Goal: Task Accomplishment & Management: Use online tool/utility

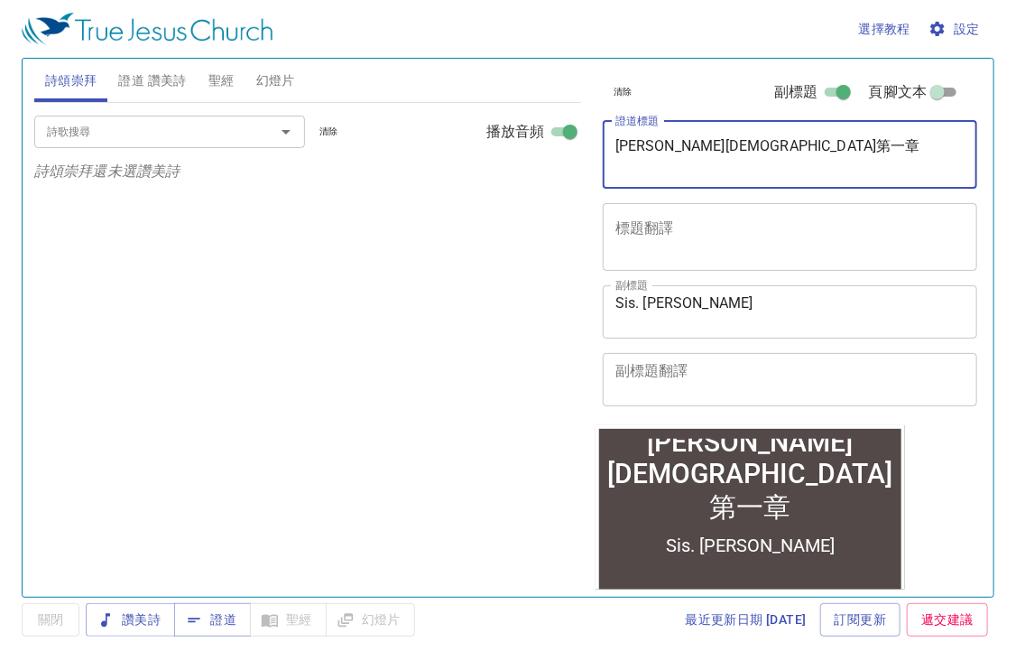
click at [703, 143] on textarea "馬可福音第一章" at bounding box center [790, 154] width 350 height 34
type textarea "[PERSON_NAME][DEMOGRAPHIC_DATA]第五章"
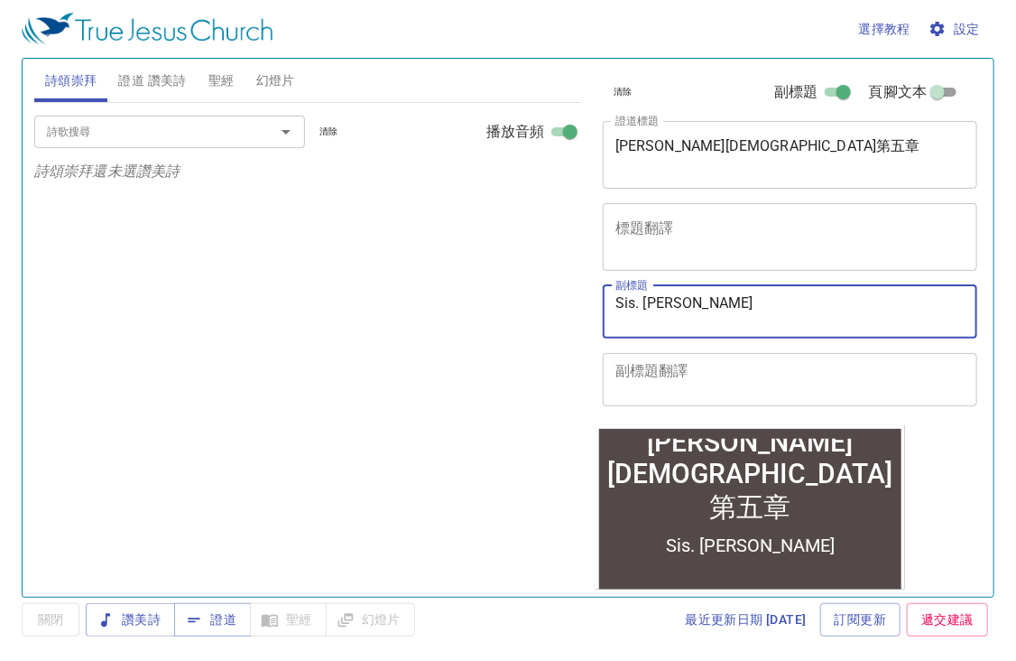
click at [745, 298] on textarea "Sis. Jennifer" at bounding box center [790, 311] width 350 height 34
type textarea "Sis. [PERSON_NAME]"
click at [967, 27] on span "設定" at bounding box center [956, 29] width 48 height 23
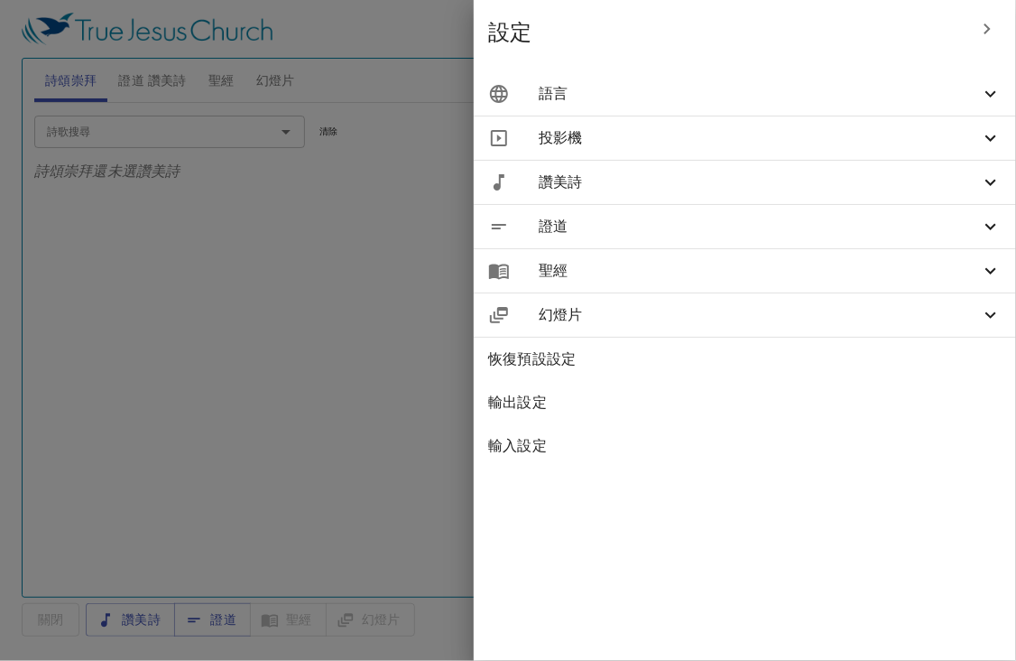
click at [0, 0] on span "語言" at bounding box center [0, 0] width 0 height 0
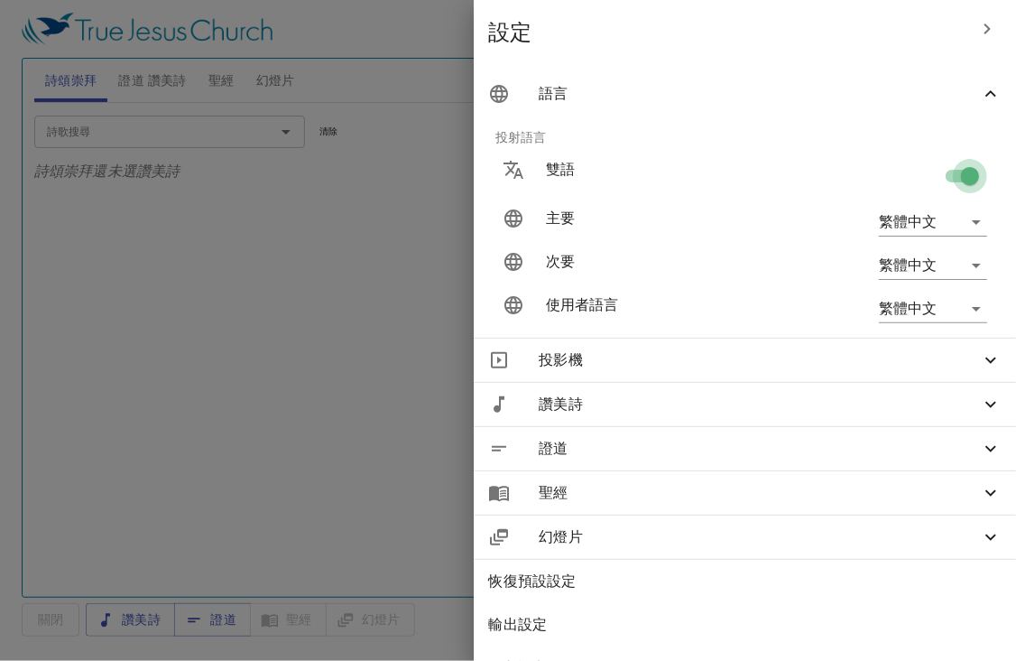
click at [0, 0] on input "checkbox" at bounding box center [0, 0] width 0 height 0
checkbox input "false"
click at [365, 299] on div at bounding box center [508, 330] width 1016 height 661
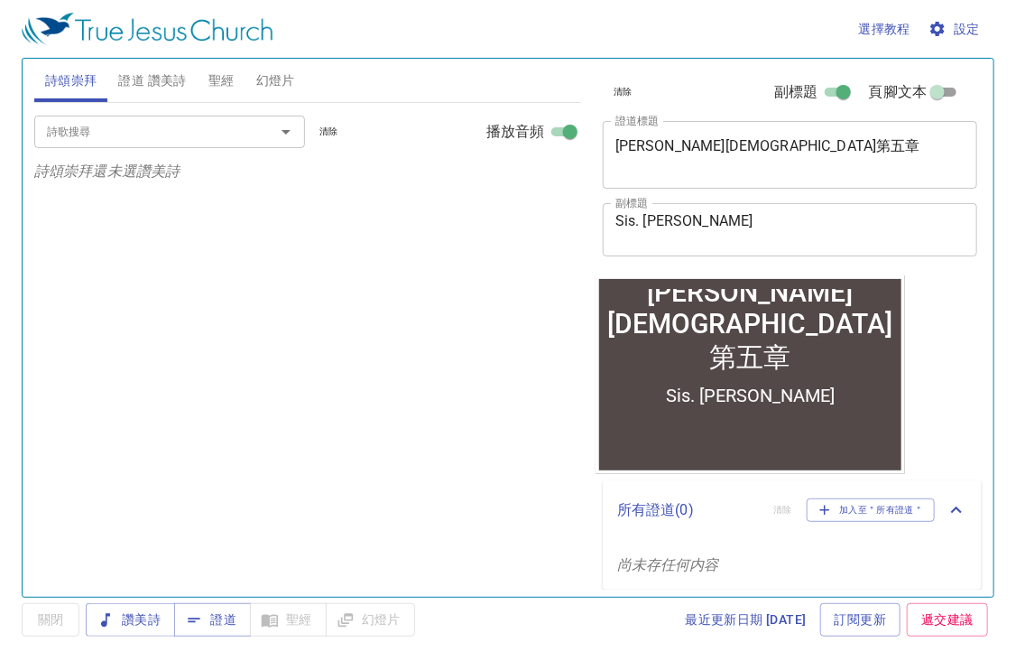
click at [223, 82] on span "聖經" at bounding box center [221, 80] width 26 height 23
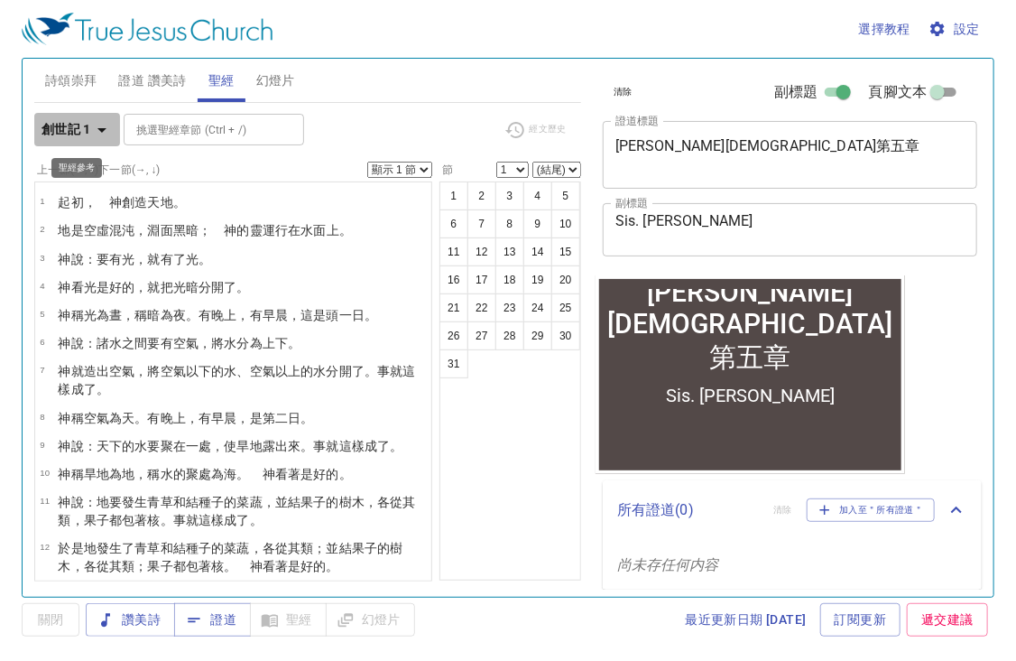
click at [81, 129] on b "創世記 1" at bounding box center [67, 129] width 50 height 23
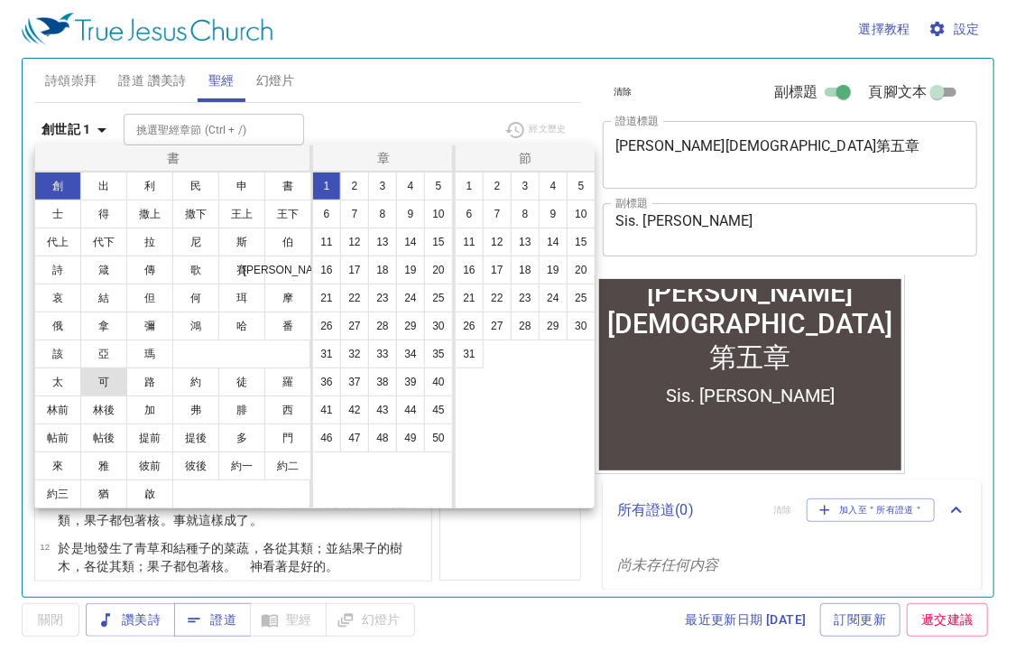
click at [105, 389] on button "可" at bounding box center [103, 381] width 47 height 29
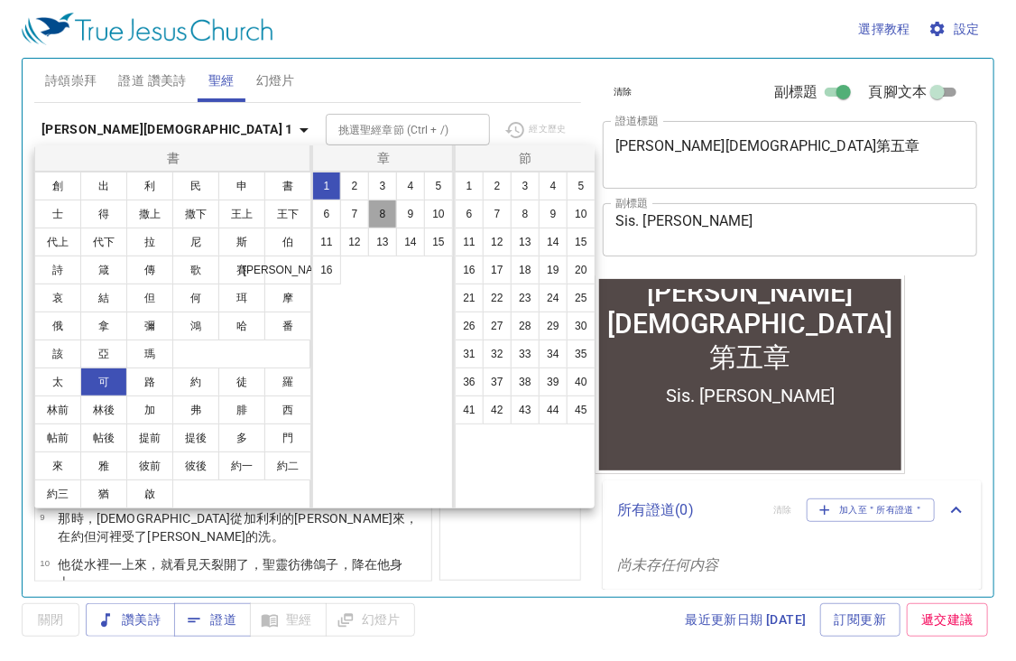
click at [385, 202] on button "8" at bounding box center [382, 213] width 29 height 29
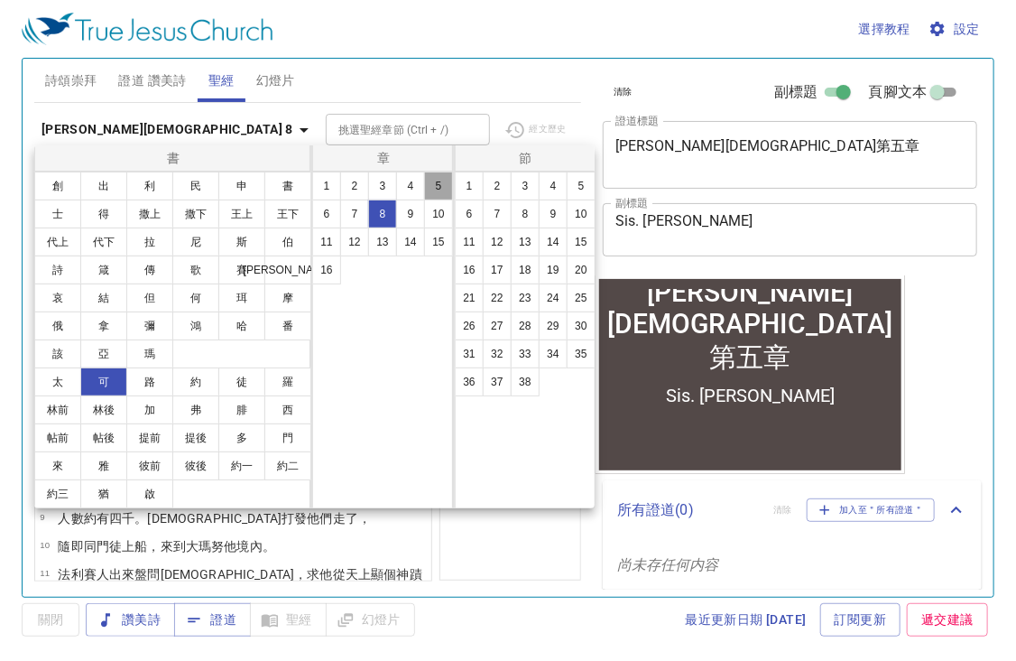
click at [433, 185] on button "5" at bounding box center [438, 185] width 29 height 29
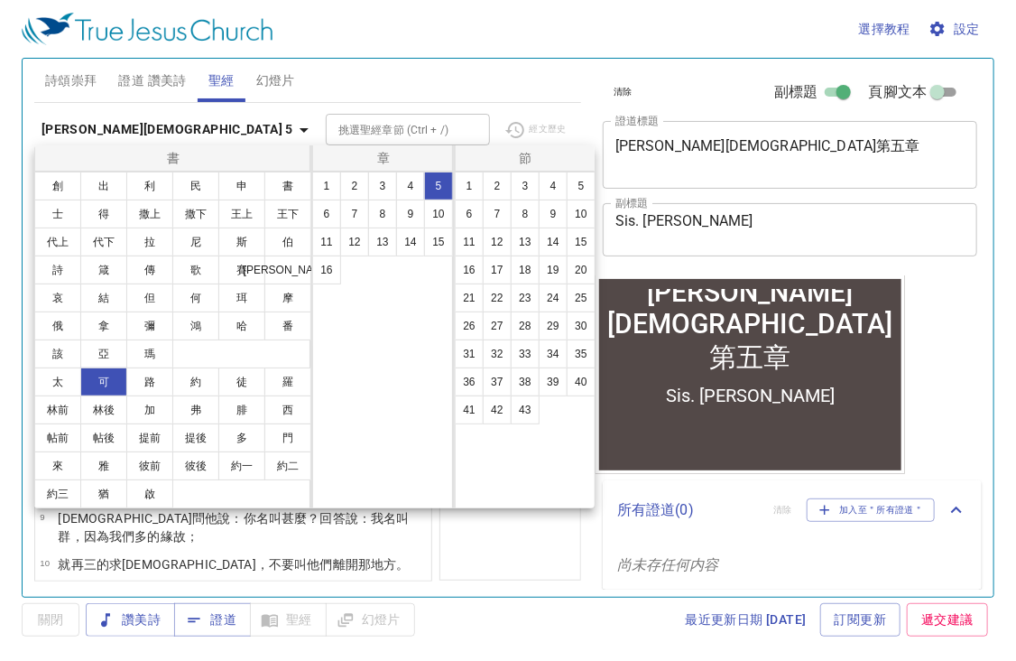
click at [421, 99] on div at bounding box center [508, 330] width 1016 height 661
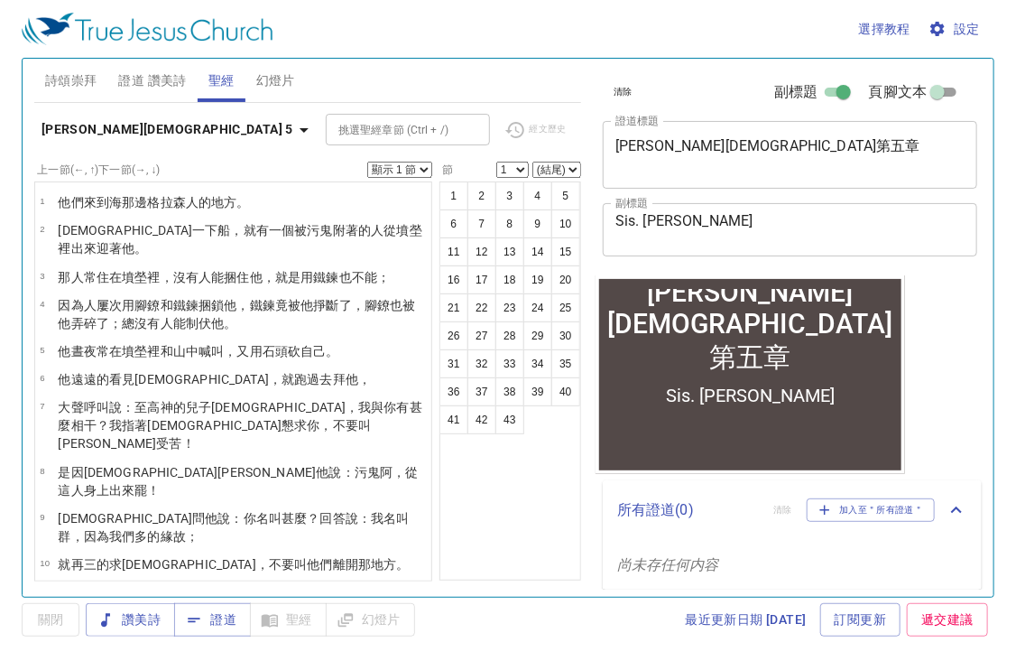
click at [389, 165] on select "顯示 1 節 顯示 2 節 顯示 3 節 顯示 4 節 顯示 5 節" at bounding box center [399, 170] width 65 height 16
select select "2"
click at [367, 162] on select "顯示 1 節 顯示 2 節 顯示 3 節 顯示 4 節 顯示 5 節" at bounding box center [399, 170] width 65 height 16
click at [400, 108] on div "馬可福音 5 挑選聖經章節 (Ctrl + /) 挑選聖經章節 (Ctrl + /) 經文歷史 上一節 (←, ↑) 下一節 (→, ↓) 顯示 1 節 顯示…" at bounding box center [307, 342] width 547 height 478
click at [67, 88] on span "詩頌崇拜" at bounding box center [71, 80] width 52 height 23
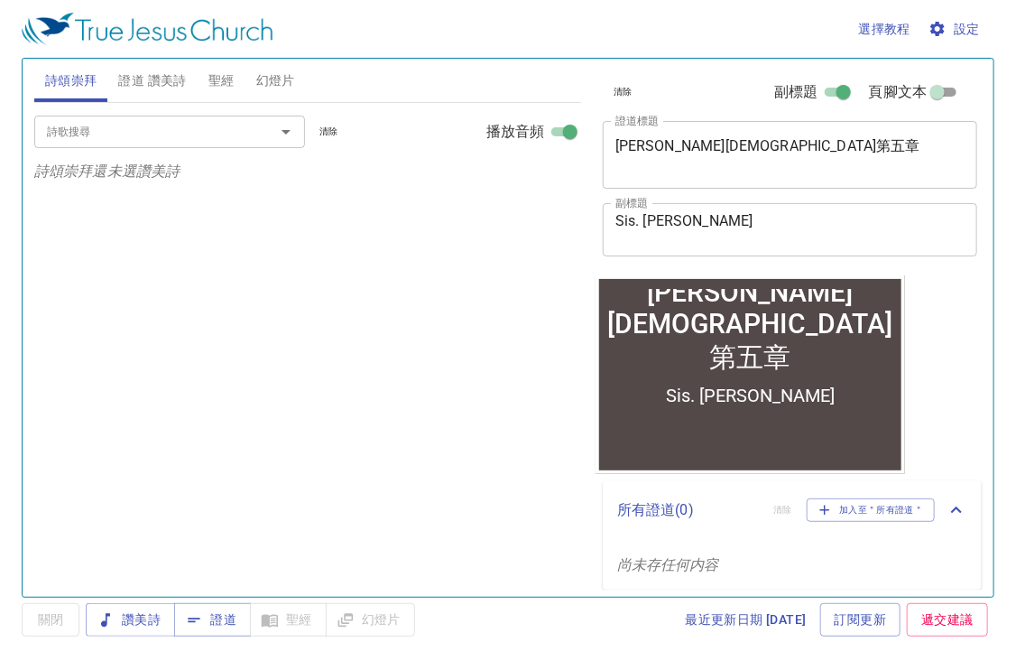
click at [172, 137] on input "詩歌搜尋" at bounding box center [143, 131] width 207 height 21
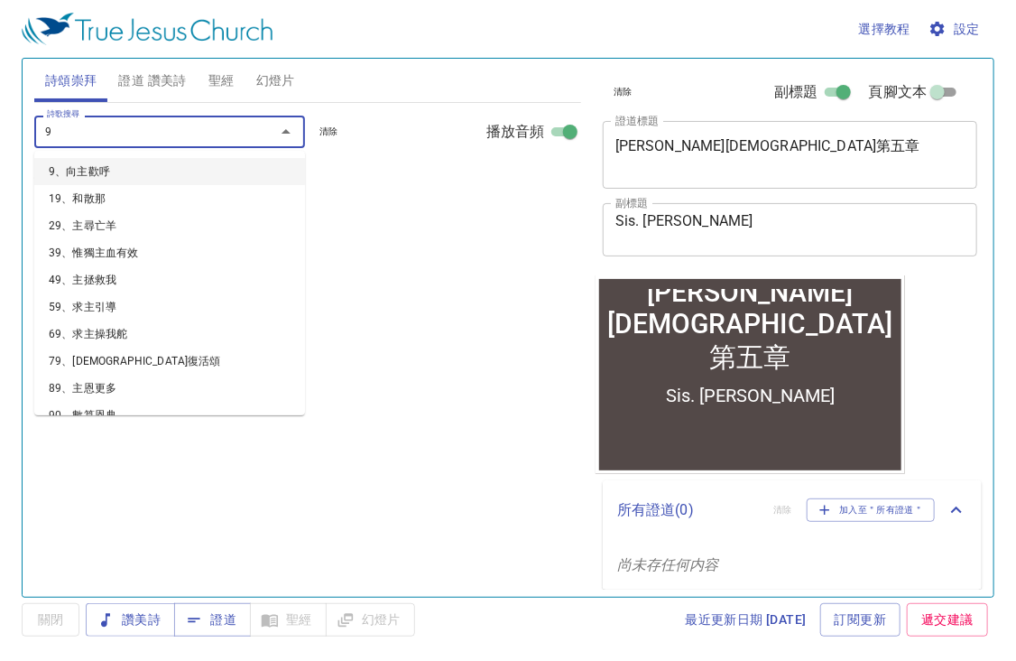
type input "92"
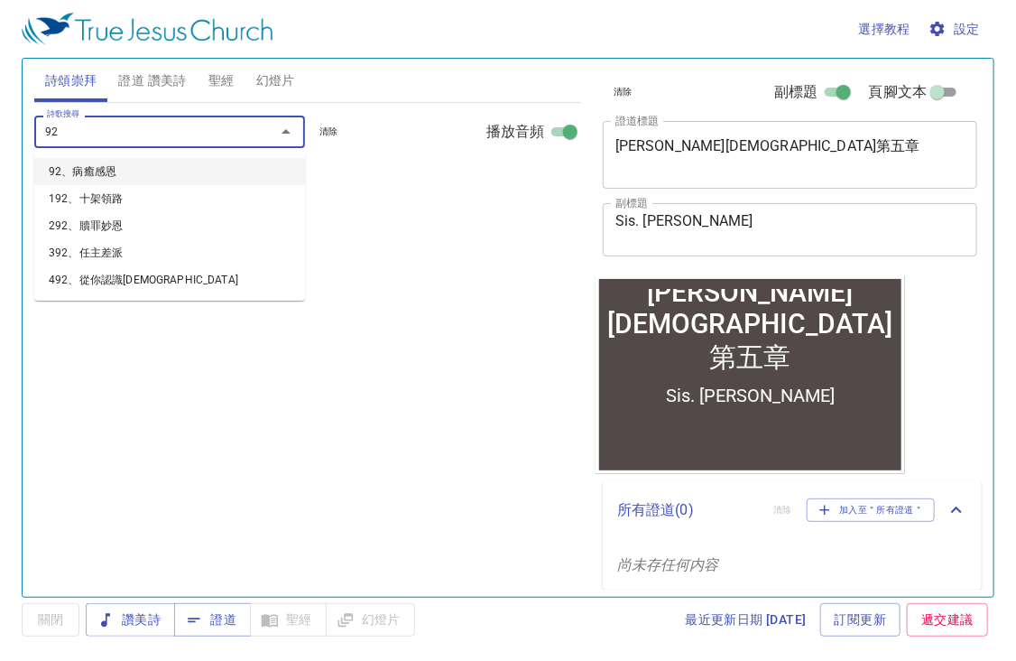
click at [87, 165] on li "92、病癒感恩" at bounding box center [169, 171] width 271 height 27
select select "1"
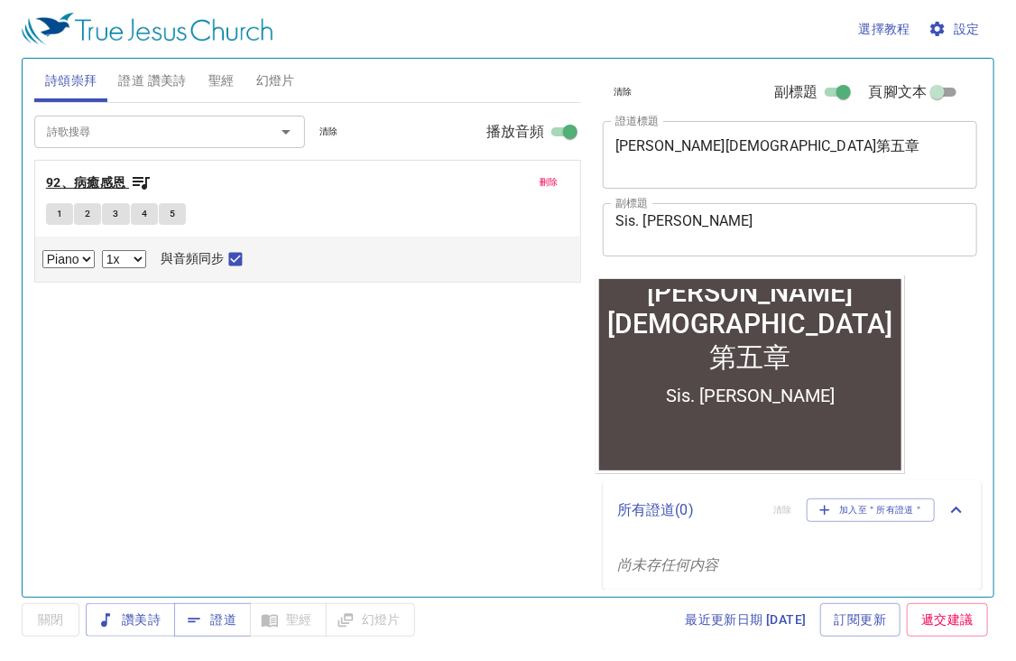
click at [140, 184] on icon "button" at bounding box center [141, 182] width 22 height 22
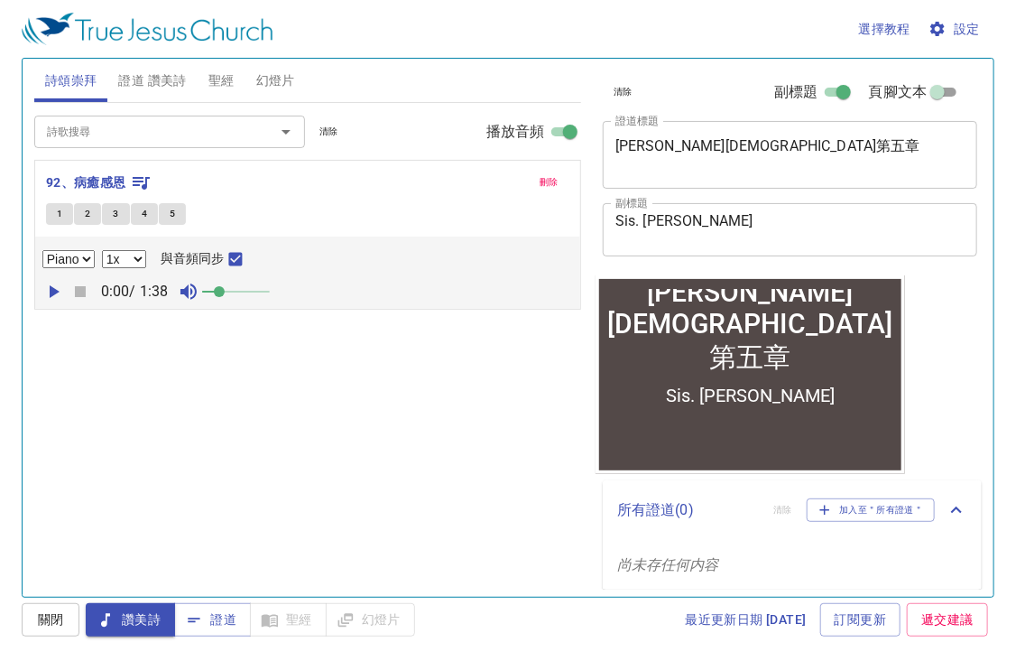
drag, startPoint x: 63, startPoint y: 214, endPoint x: 71, endPoint y: 227, distance: 15.0
click at [63, 214] on button "1" at bounding box center [59, 214] width 27 height 22
checkbox input "false"
drag, startPoint x: 219, startPoint y: 297, endPoint x: 390, endPoint y: 308, distance: 170.9
click at [404, 308] on div "刪除 92、病癒感恩 1 2 3 4 5 Piano 0.6x 0.7x 0.8x 0.9x 1x 1.1x 1.2x 1.3x 1.4x 1.5x 1.7x…" at bounding box center [307, 235] width 547 height 150
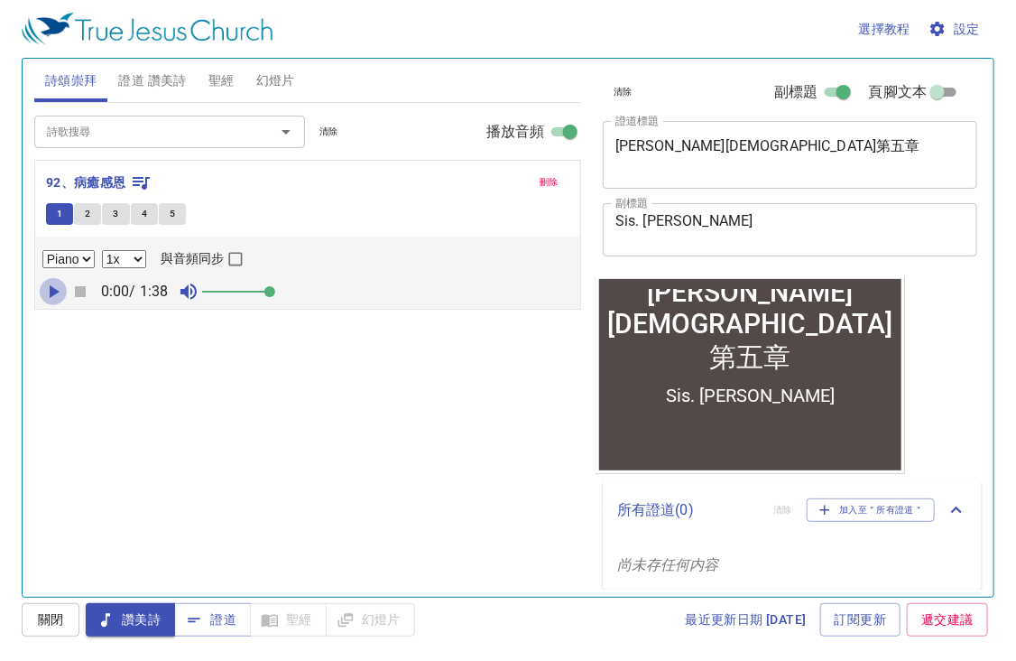
click at [45, 288] on icon "button" at bounding box center [53, 292] width 22 height 22
click at [170, 137] on input "詩歌搜尋" at bounding box center [143, 131] width 207 height 21
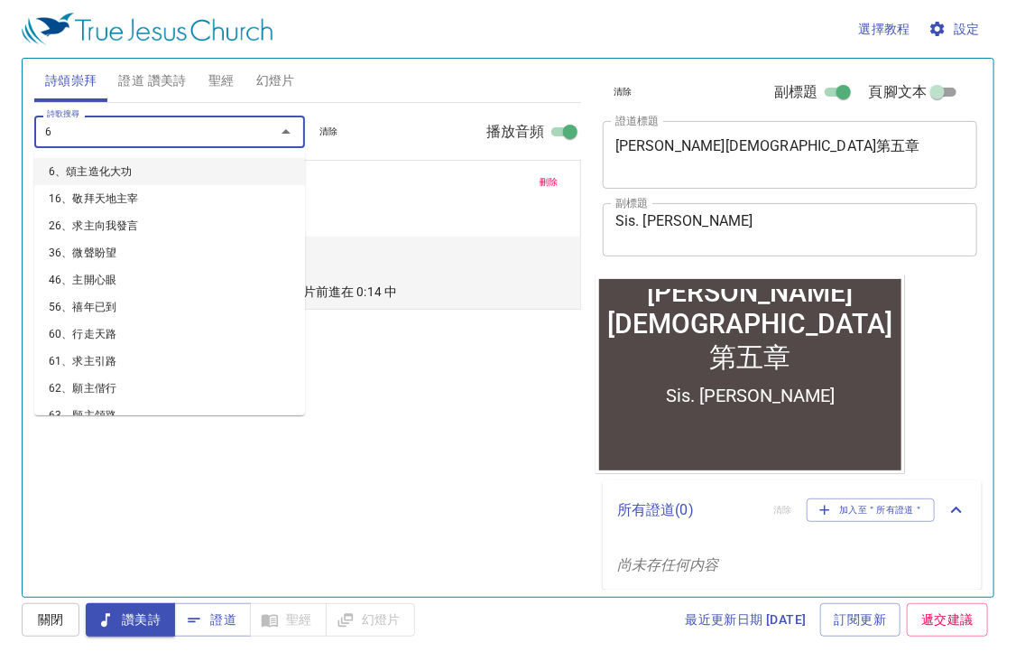
type input "69"
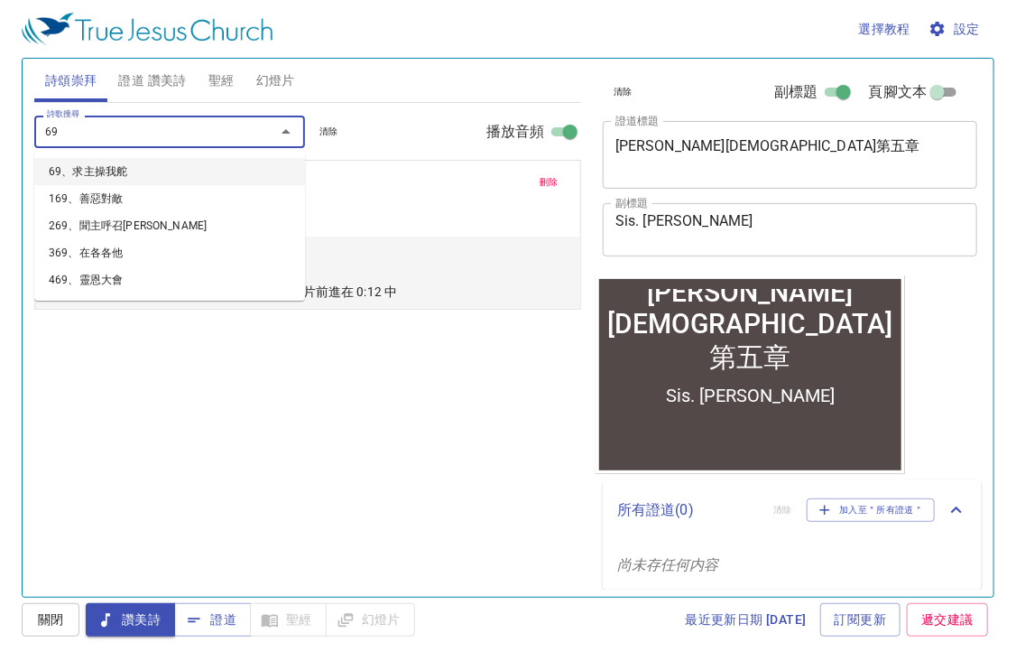
click at [101, 175] on li "69、求主操我舵" at bounding box center [169, 171] width 271 height 27
select select "1"
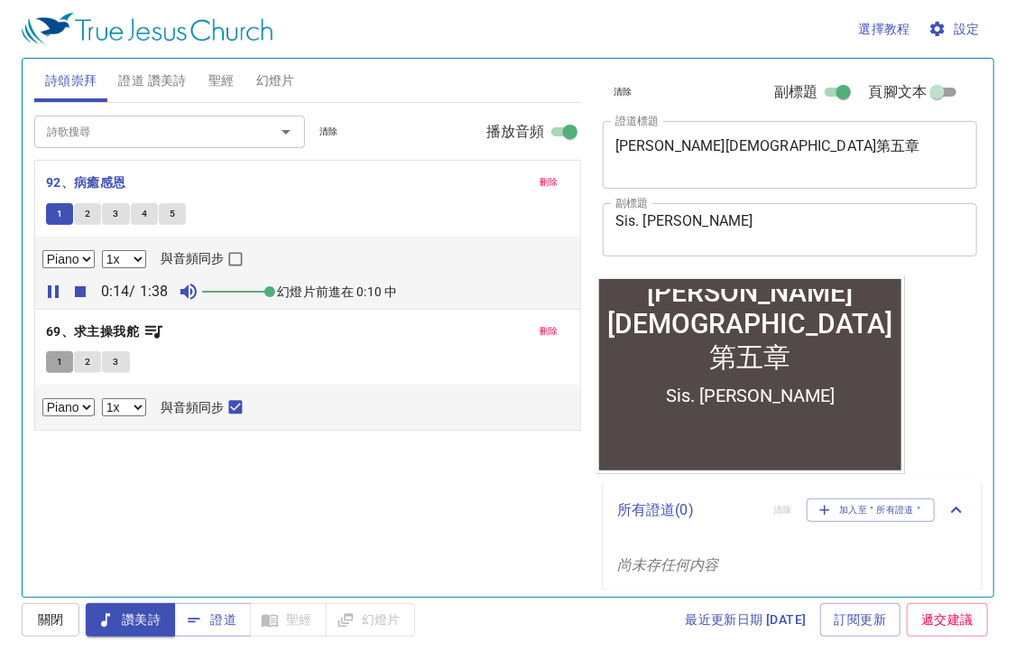
click at [62, 365] on button "1" at bounding box center [59, 362] width 27 height 22
checkbox input "false"
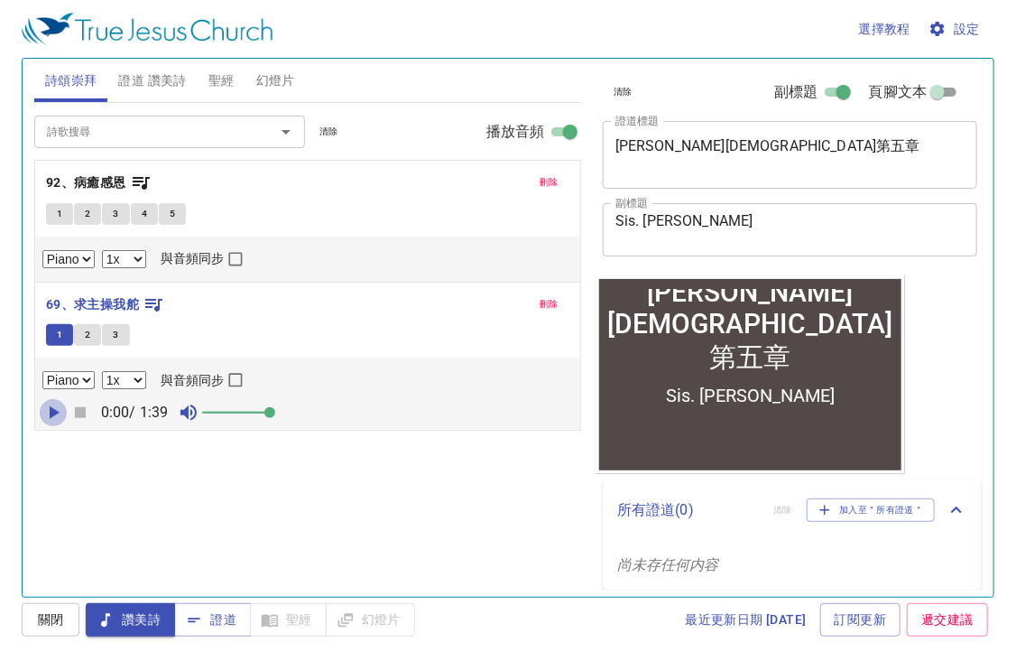
click at [60, 408] on icon "button" at bounding box center [53, 413] width 22 height 22
click at [90, 180] on b "92、病癒感恩" at bounding box center [86, 182] width 80 height 23
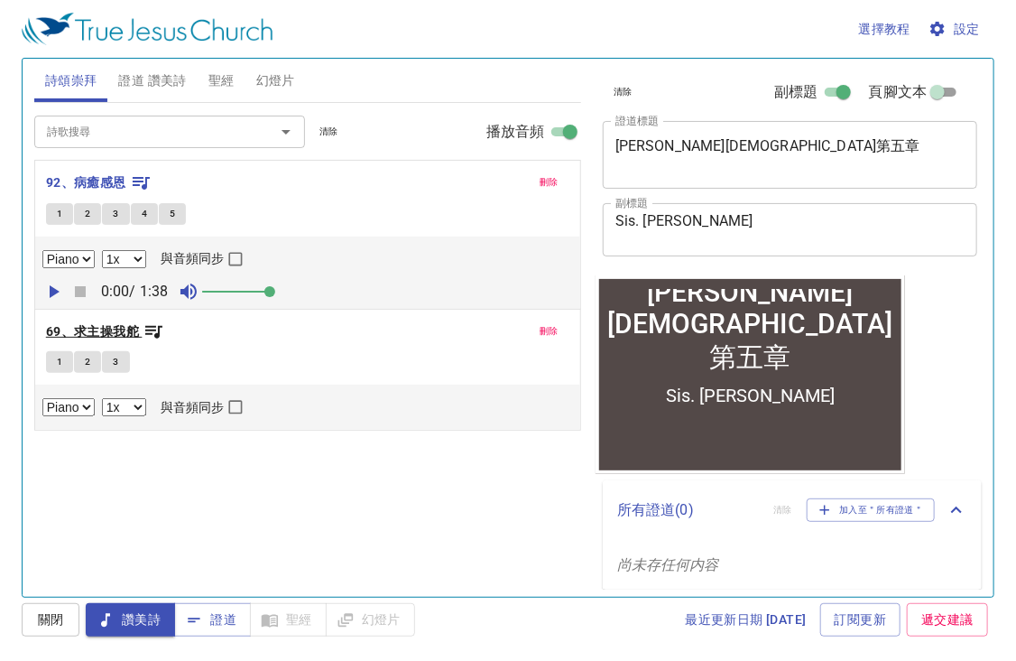
click at [150, 331] on icon "button" at bounding box center [154, 331] width 22 height 22
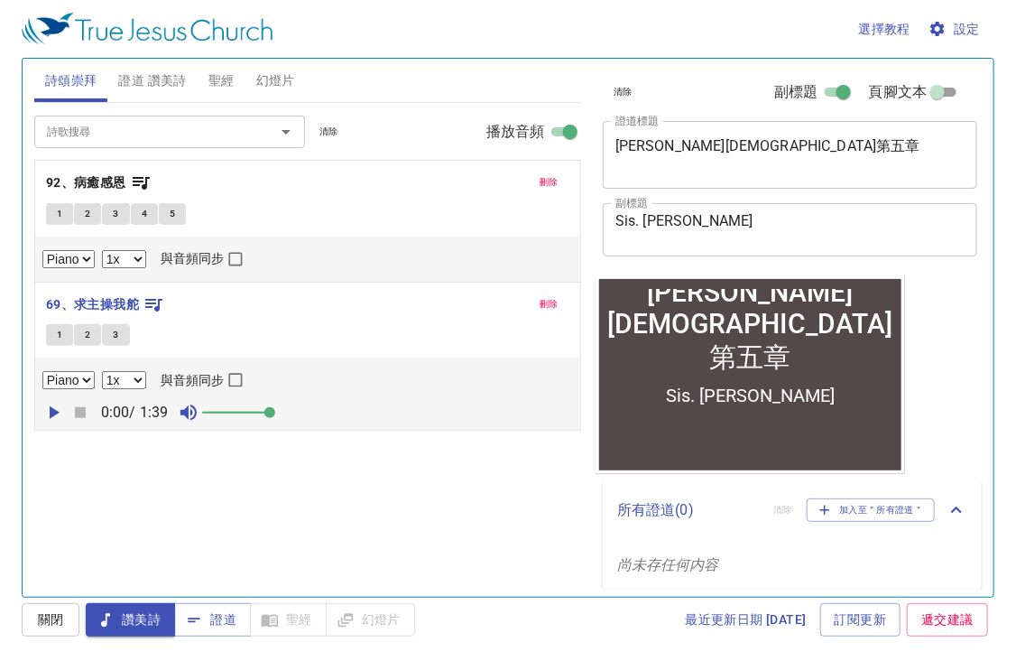
click at [234, 85] on span "聖經" at bounding box center [221, 80] width 26 height 23
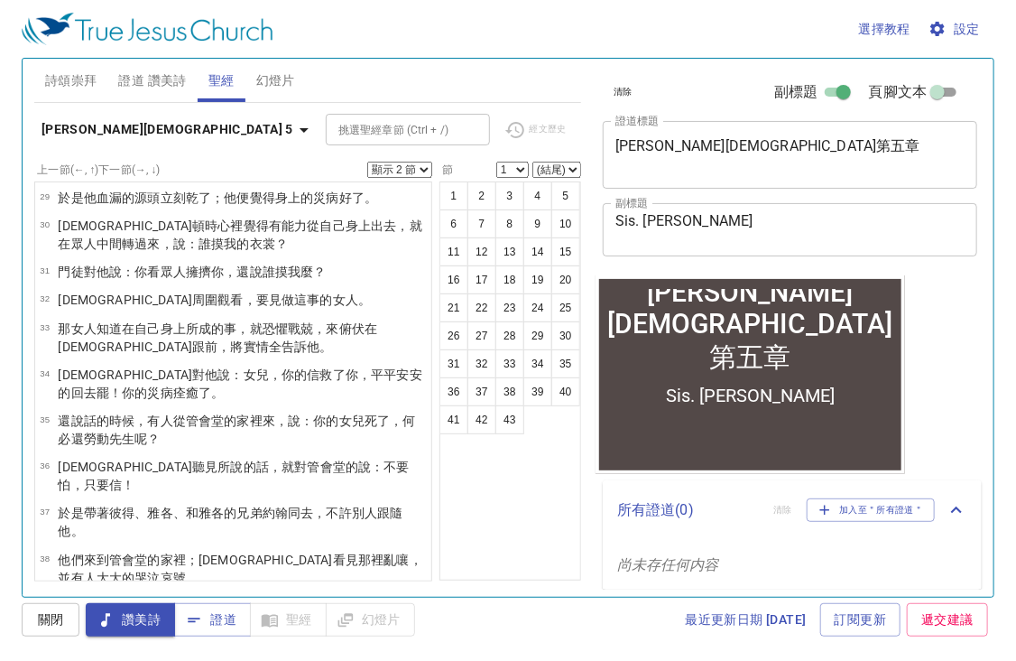
scroll to position [1242, 0]
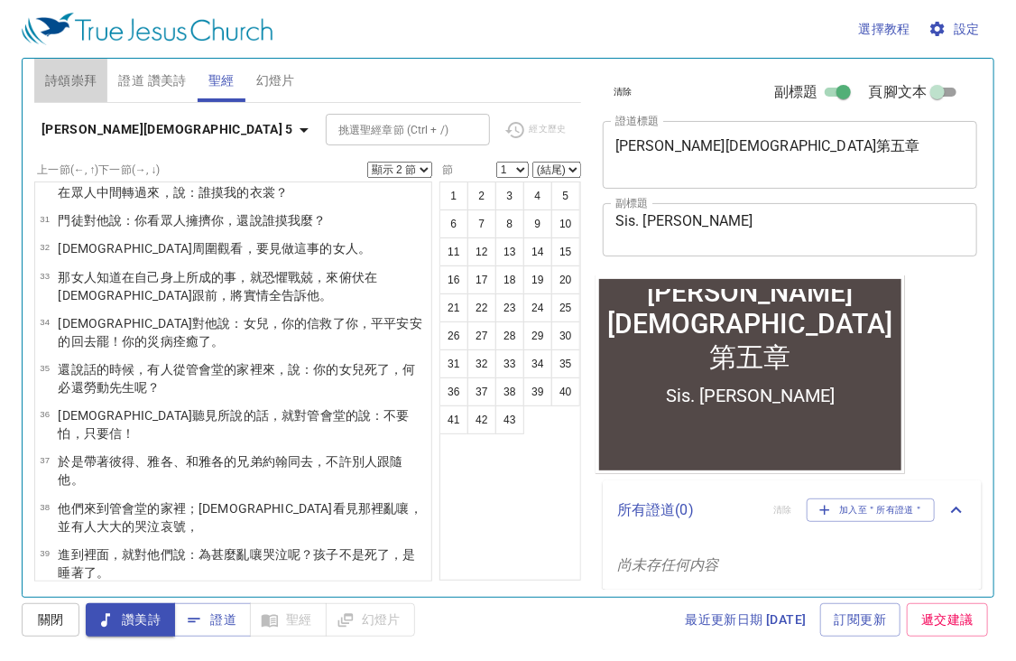
click at [101, 76] on button "詩頌崇拜" at bounding box center [71, 80] width 74 height 43
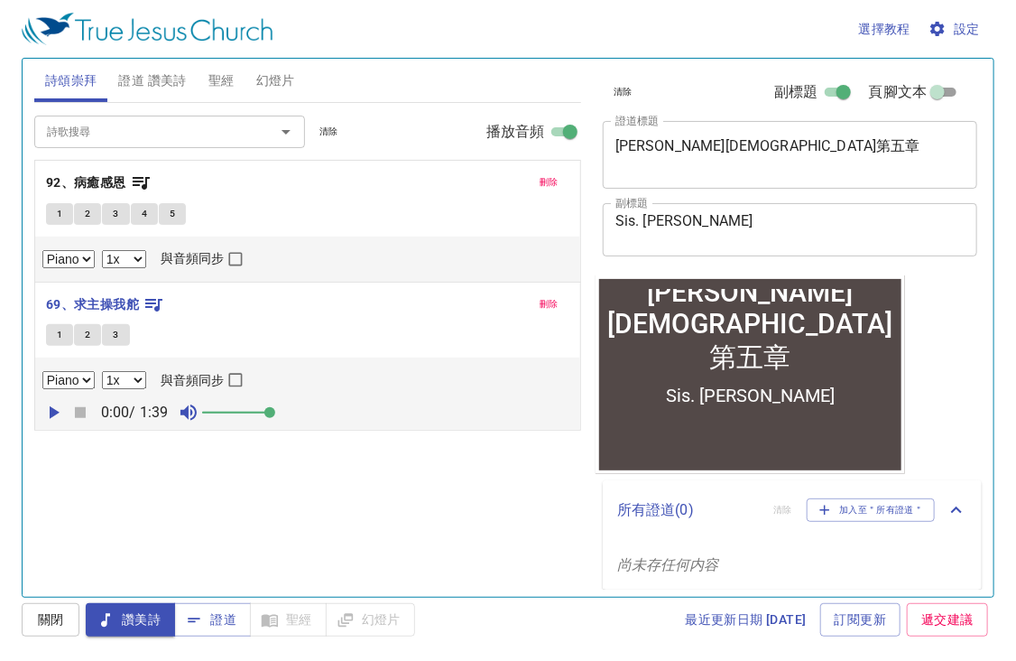
click at [165, 134] on input "詩歌搜尋" at bounding box center [143, 131] width 207 height 21
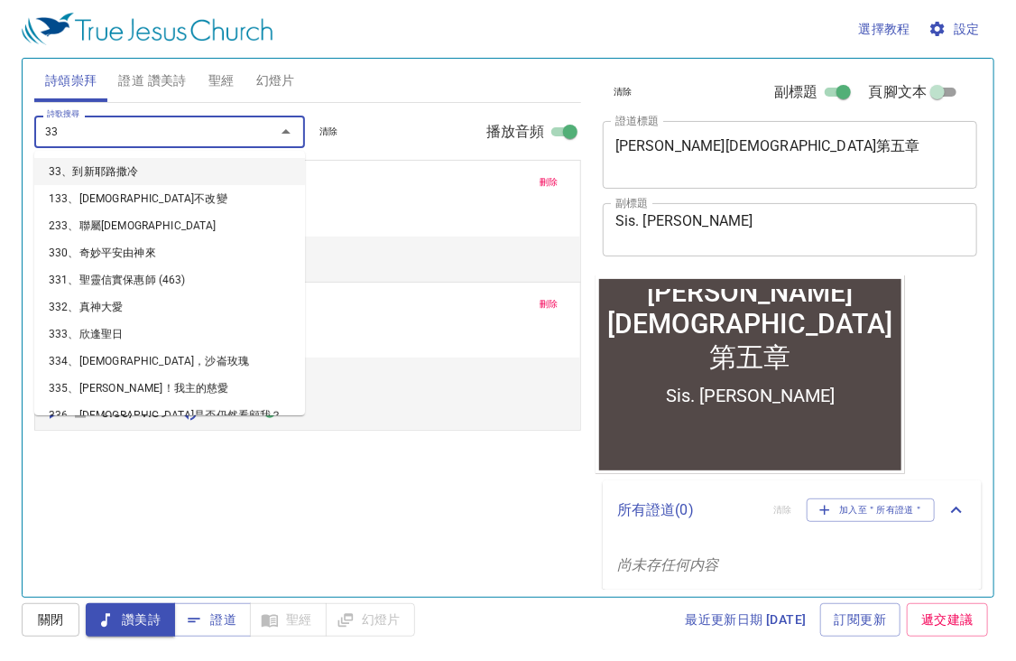
type input "332"
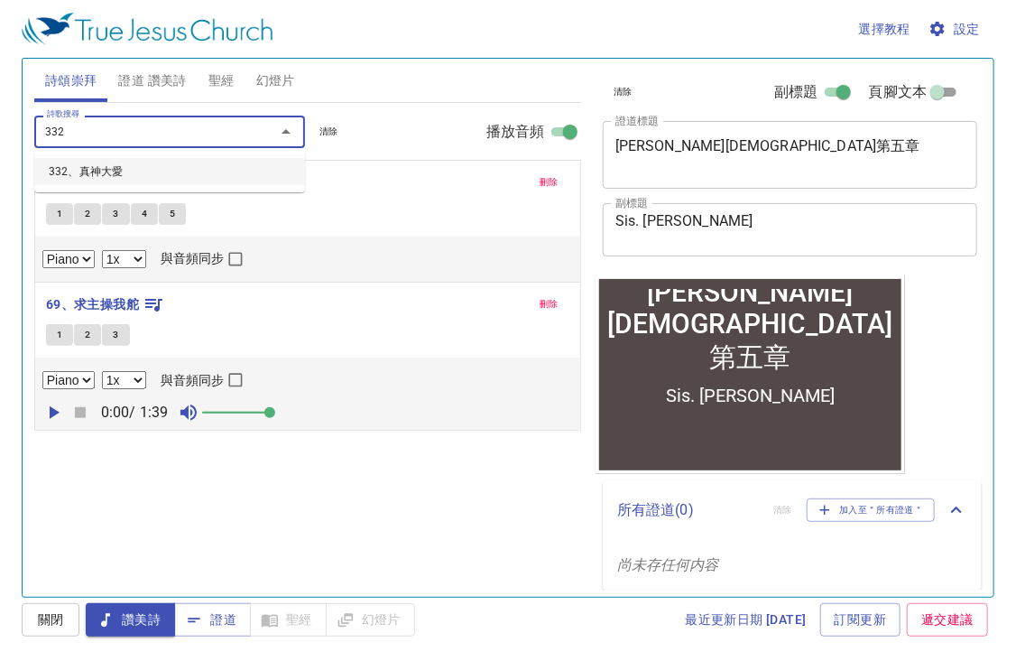
click at [113, 171] on li "332、真神大愛" at bounding box center [169, 171] width 271 height 27
select select "1"
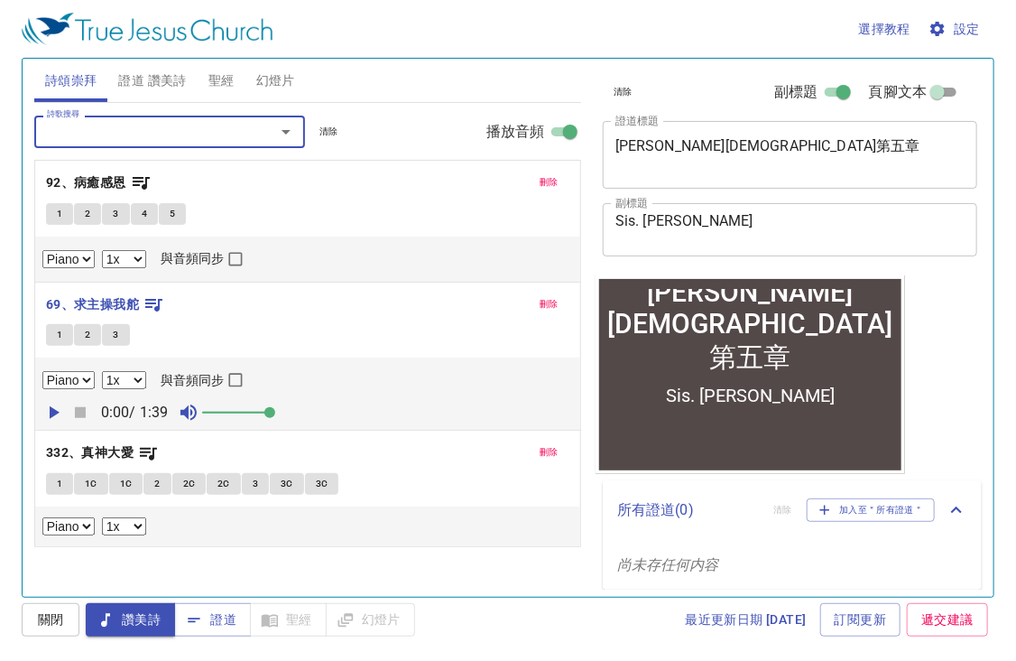
click at [46, 483] on button "1" at bounding box center [59, 484] width 27 height 22
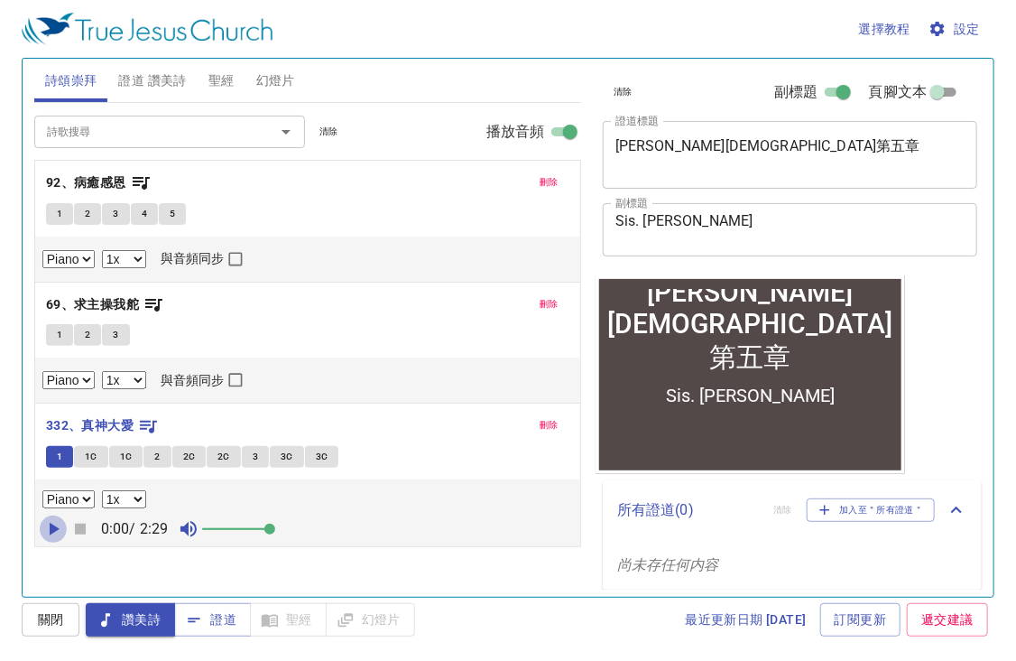
click at [51, 533] on icon "button" at bounding box center [53, 529] width 22 height 22
click at [94, 454] on span "1C" at bounding box center [91, 457] width 13 height 16
click at [132, 458] on button "1C" at bounding box center [126, 457] width 34 height 22
click at [166, 464] on button "2" at bounding box center [156, 457] width 27 height 22
click at [189, 463] on span "2C" at bounding box center [189, 457] width 13 height 16
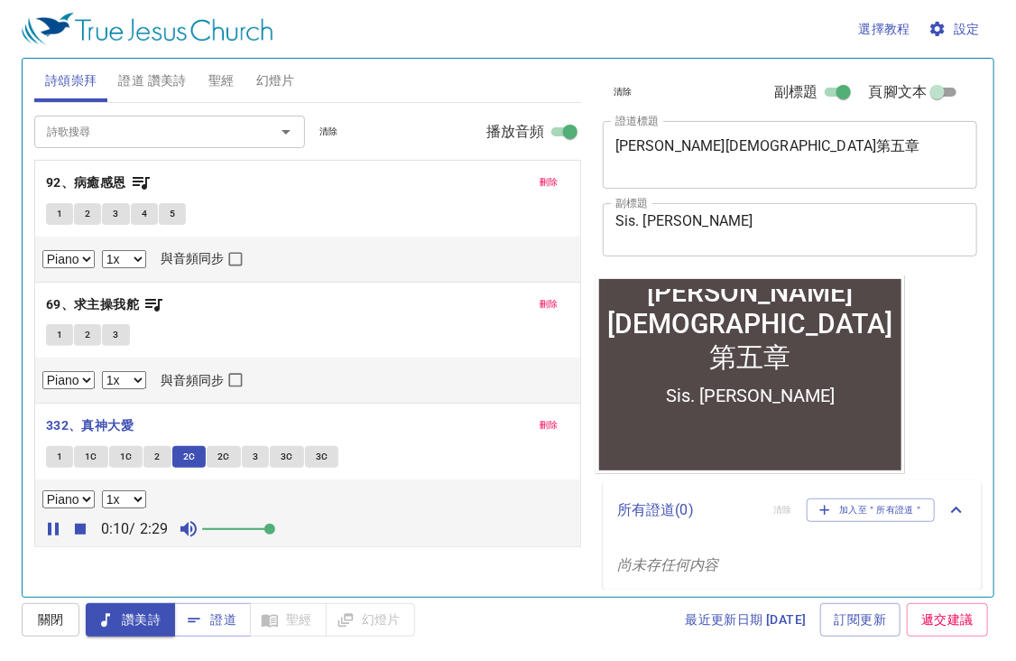
click at [227, 459] on span "2C" at bounding box center [223, 457] width 13 height 16
click at [145, 131] on input "詩歌搜尋" at bounding box center [143, 131] width 207 height 21
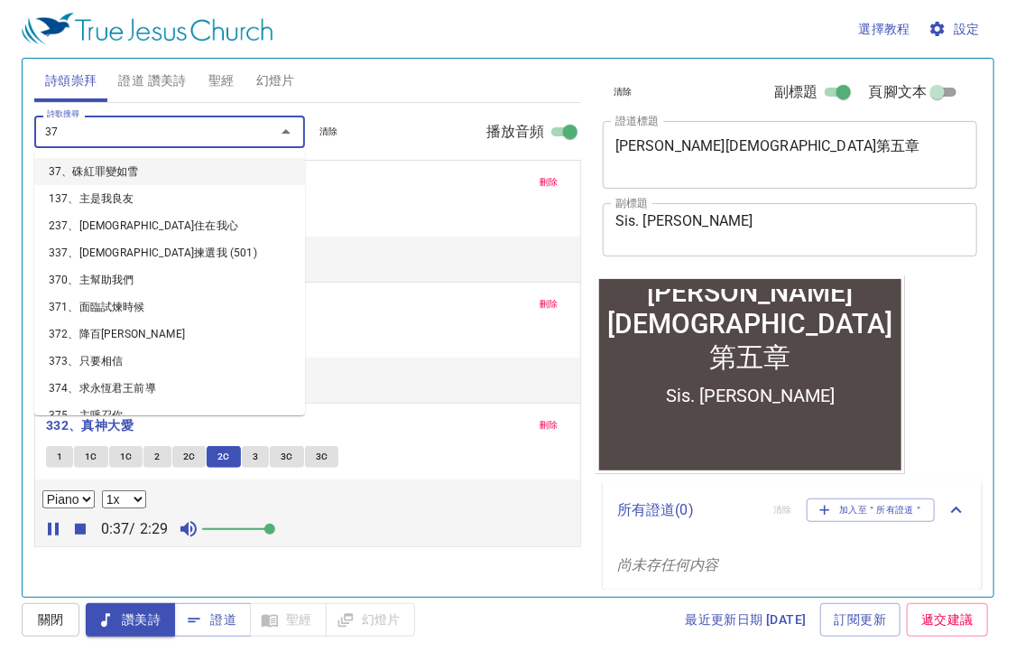
type input "378"
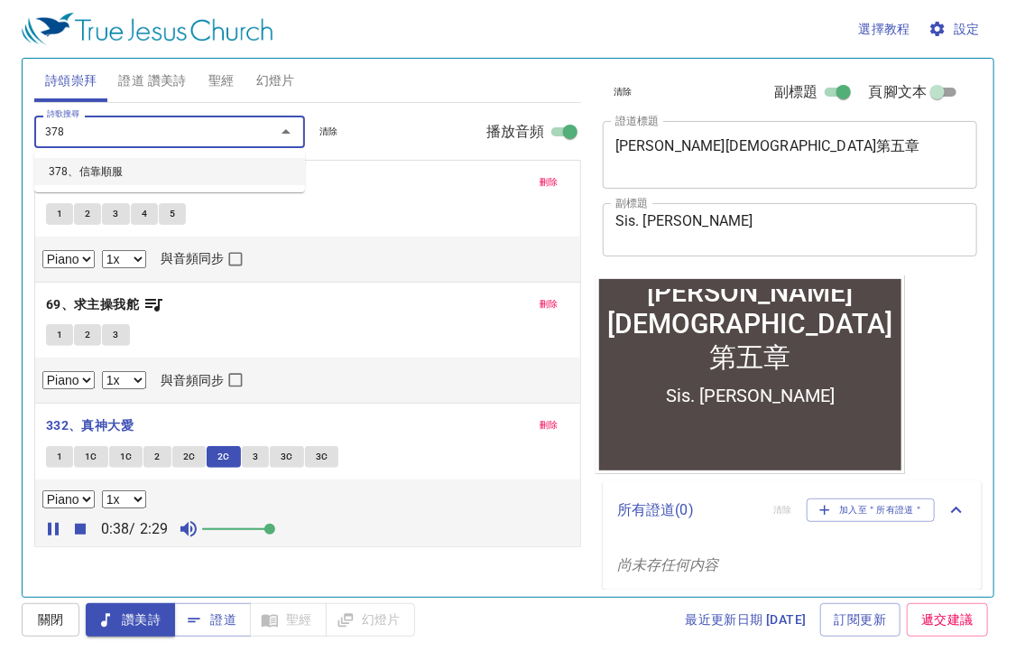
click at [143, 167] on li "378、信靠順服" at bounding box center [169, 171] width 271 height 27
select select "1"
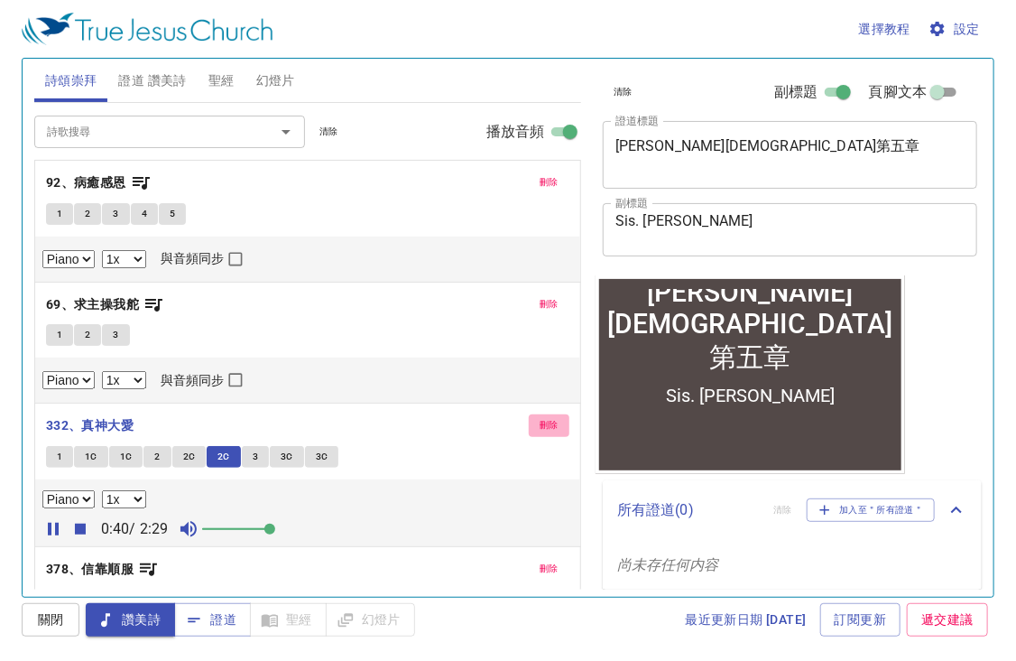
click at [540, 421] on span "刪除" at bounding box center [549, 425] width 19 height 16
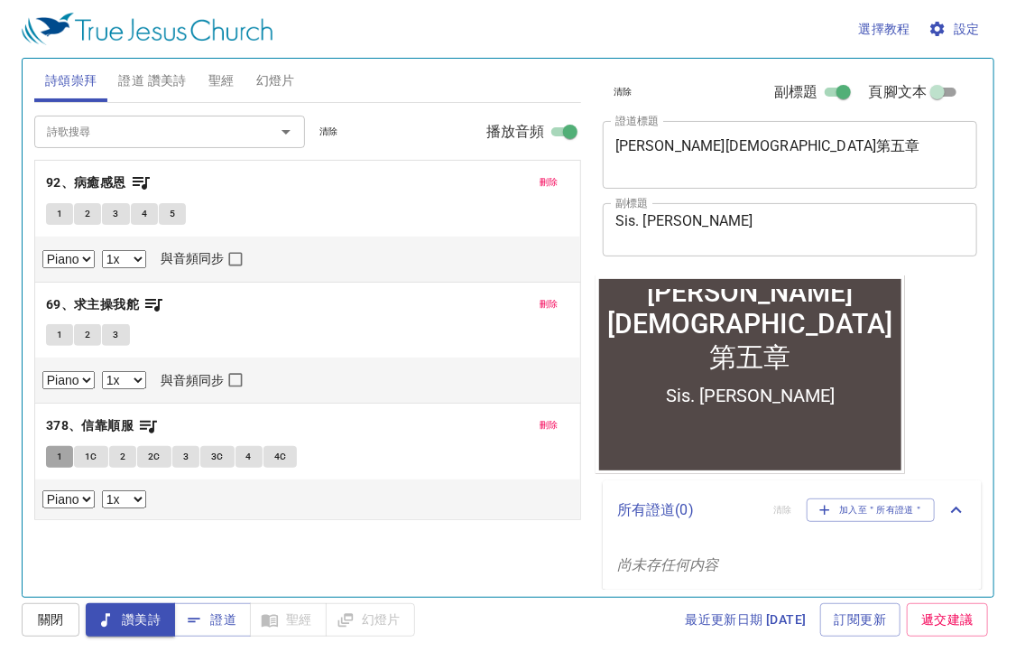
click at [58, 453] on span "1" at bounding box center [59, 457] width 5 height 16
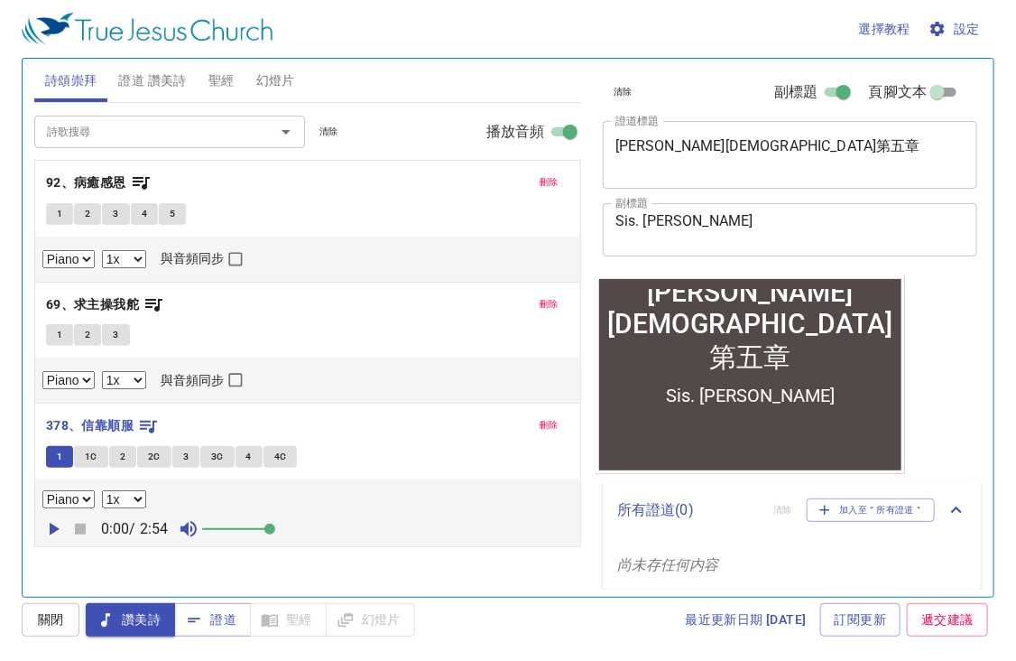
click at [55, 531] on icon "button" at bounding box center [53, 529] width 22 height 22
click at [85, 450] on span "1C" at bounding box center [91, 457] width 13 height 16
click at [120, 457] on span "2" at bounding box center [122, 457] width 5 height 16
click at [163, 454] on button "2C" at bounding box center [154, 457] width 34 height 22
click at [204, 454] on button "3C" at bounding box center [217, 457] width 34 height 22
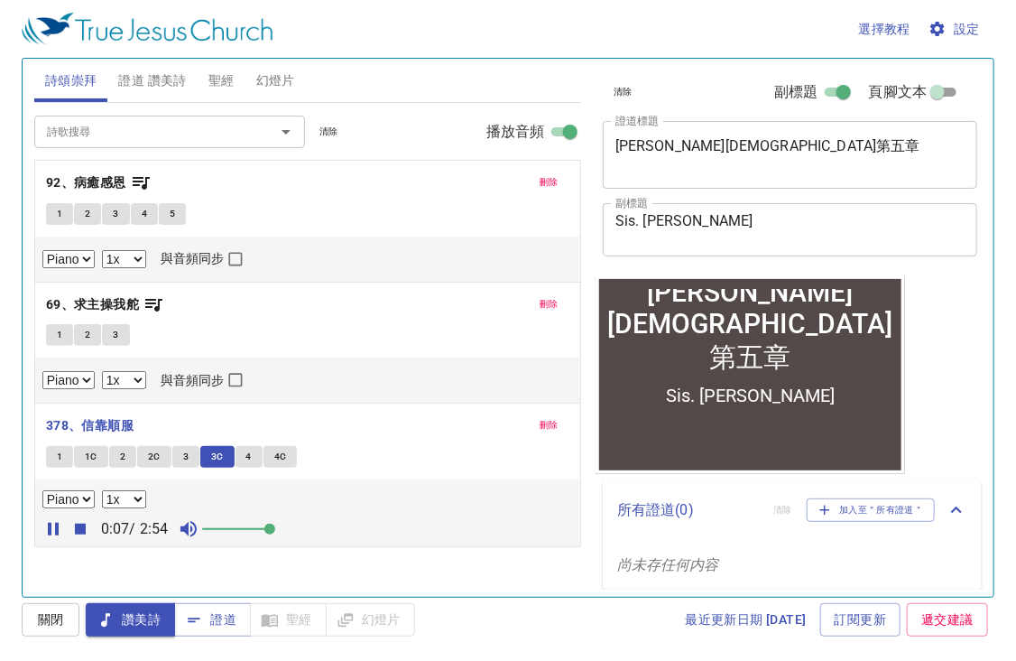
click at [173, 456] on button "3" at bounding box center [185, 457] width 27 height 22
click at [242, 458] on button "4" at bounding box center [249, 457] width 27 height 22
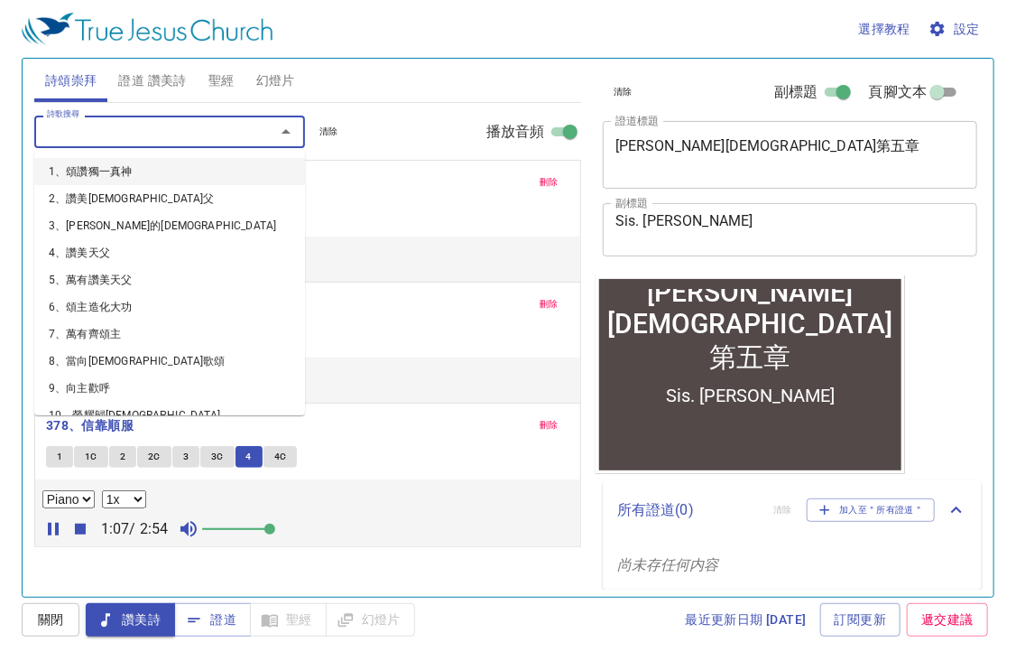
click at [129, 140] on input "詩歌搜尋" at bounding box center [143, 131] width 207 height 21
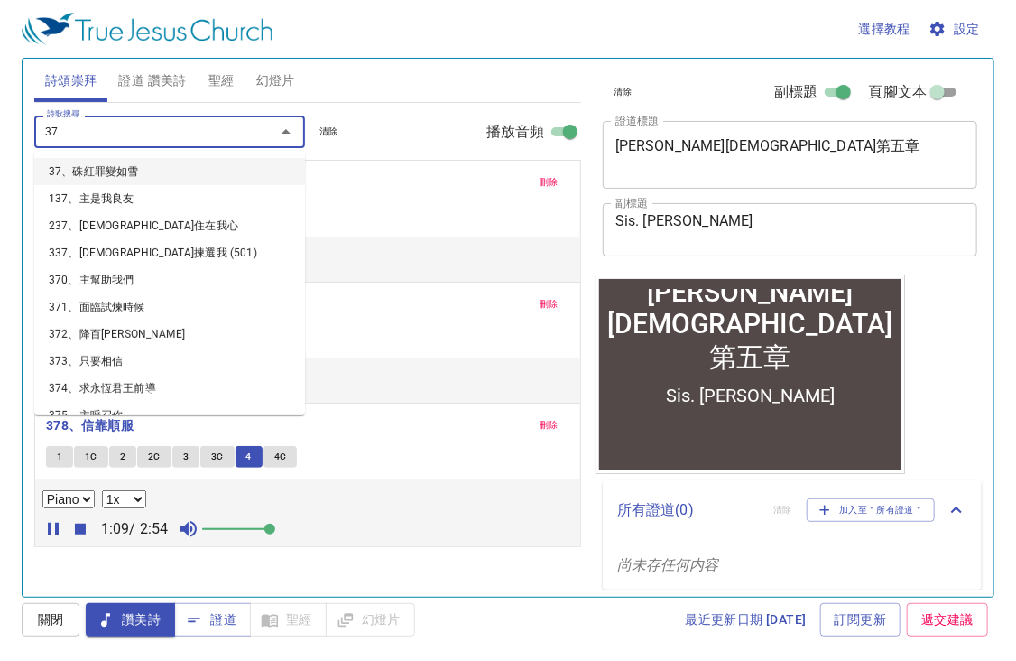
type input "373"
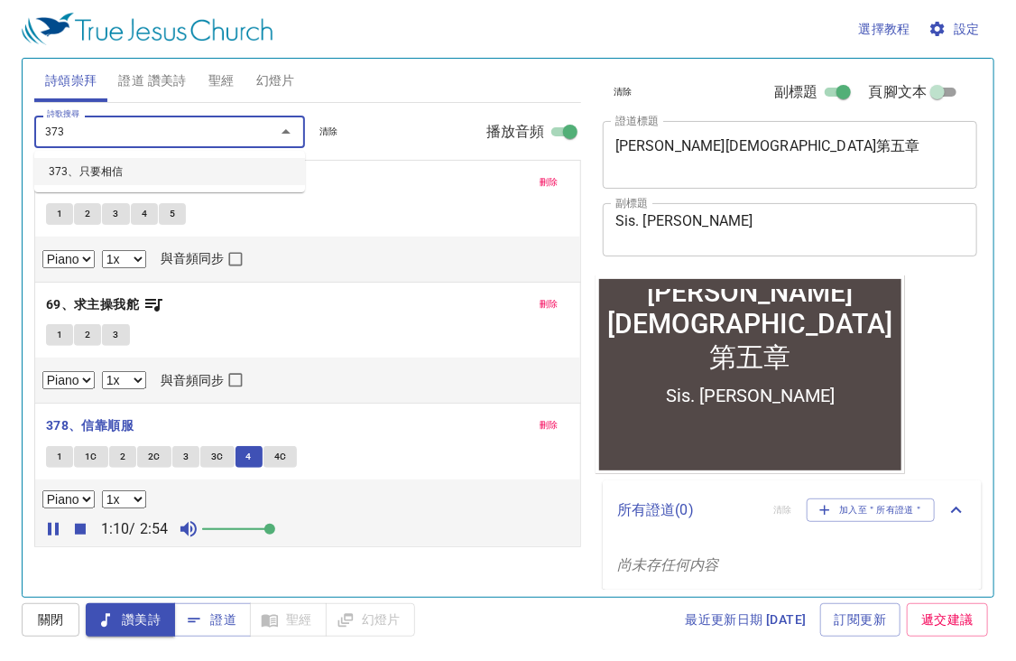
click at [0, 0] on li "373、只要相信" at bounding box center [0, 0] width 0 height 0
select select "1"
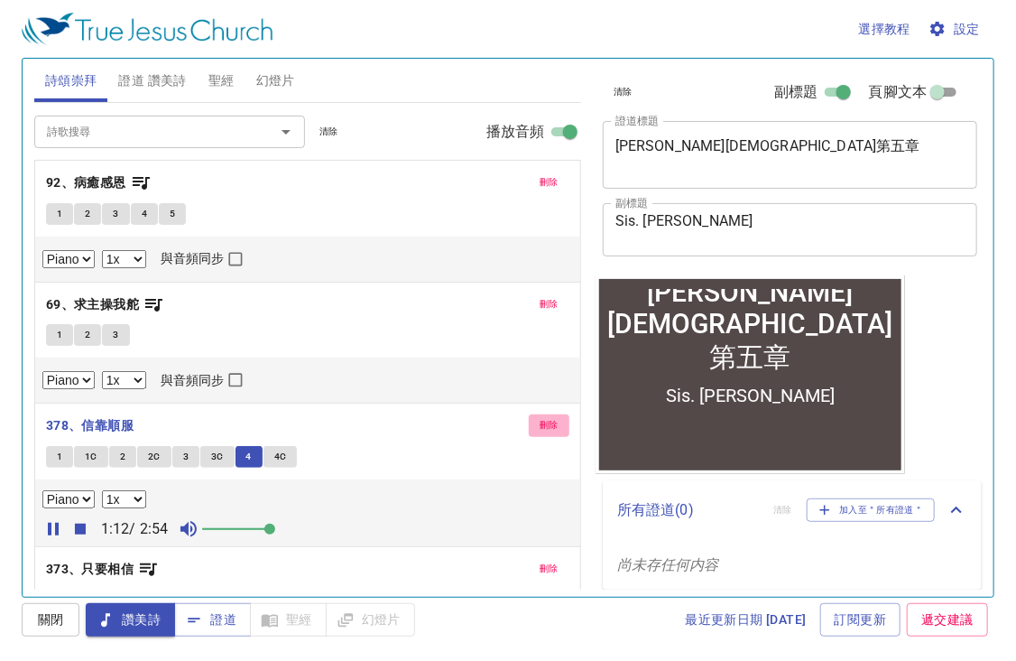
click at [530, 414] on button "刪除" at bounding box center [549, 425] width 41 height 22
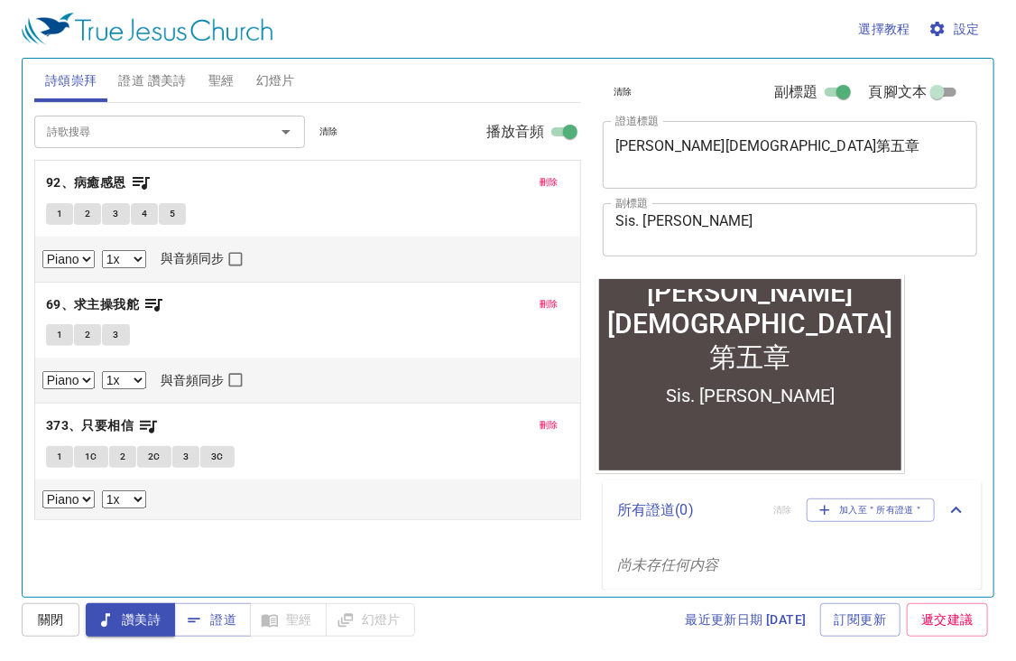
click at [51, 453] on button "1" at bounding box center [59, 457] width 27 height 22
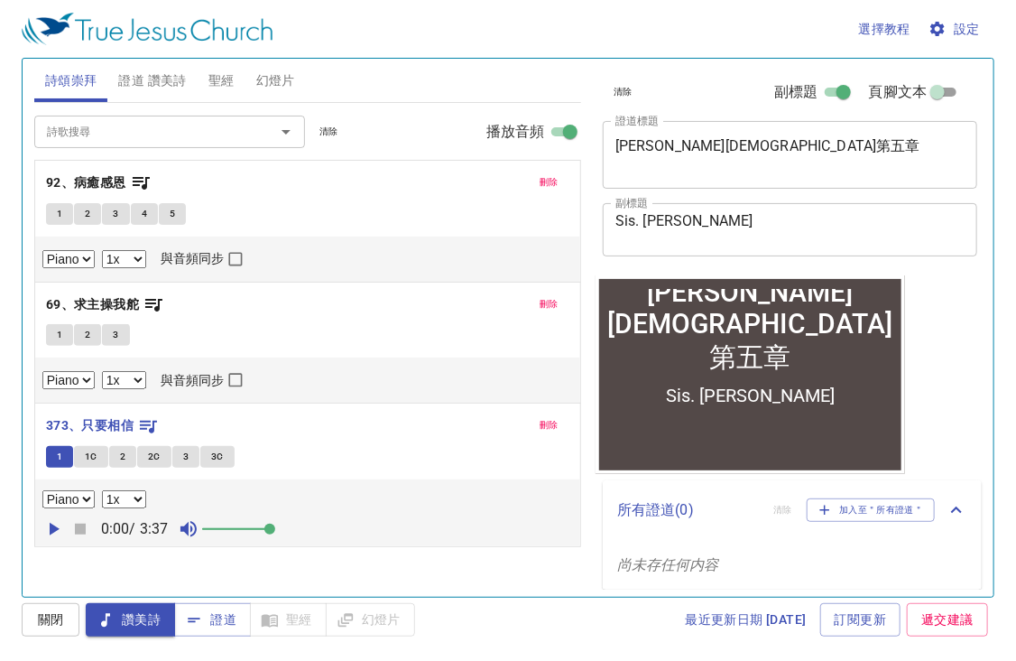
click at [42, 531] on icon "button" at bounding box center [53, 529] width 22 height 22
click at [81, 455] on button "1C" at bounding box center [91, 457] width 34 height 22
click at [134, 454] on button "2" at bounding box center [122, 457] width 27 height 22
click at [148, 458] on span "2C" at bounding box center [154, 457] width 13 height 16
click at [189, 458] on button "3" at bounding box center [185, 457] width 27 height 22
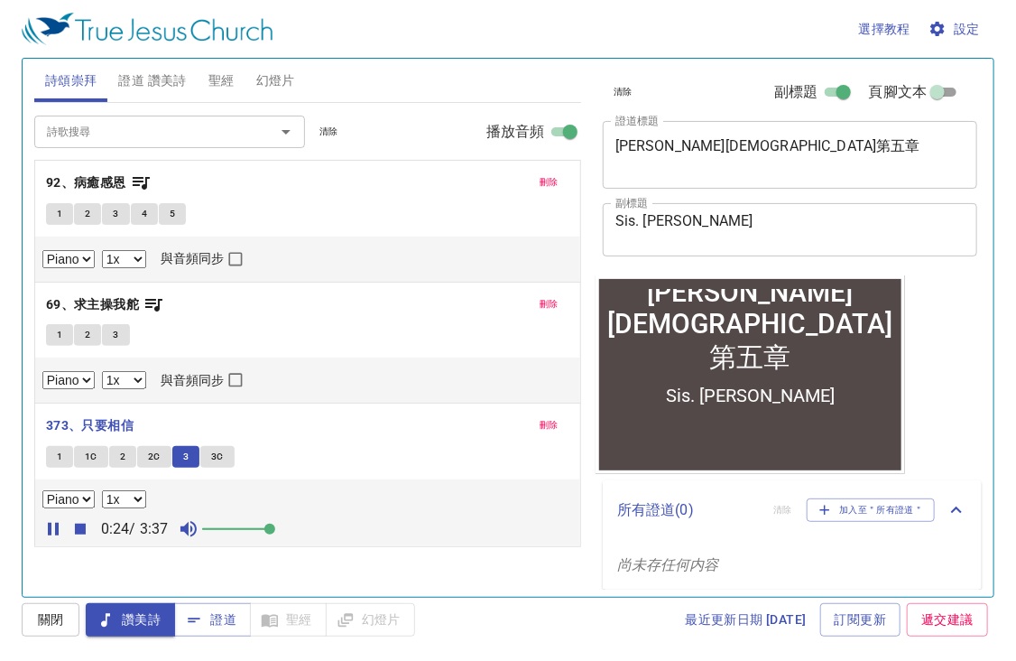
click at [125, 140] on input "詩歌搜尋" at bounding box center [143, 131] width 207 height 21
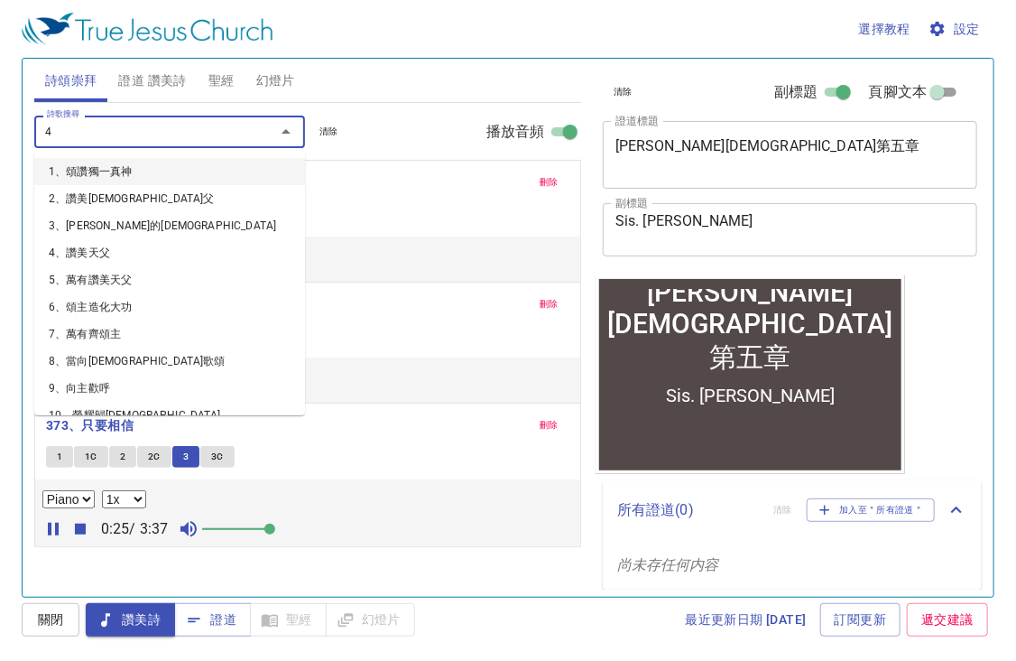
type input "46"
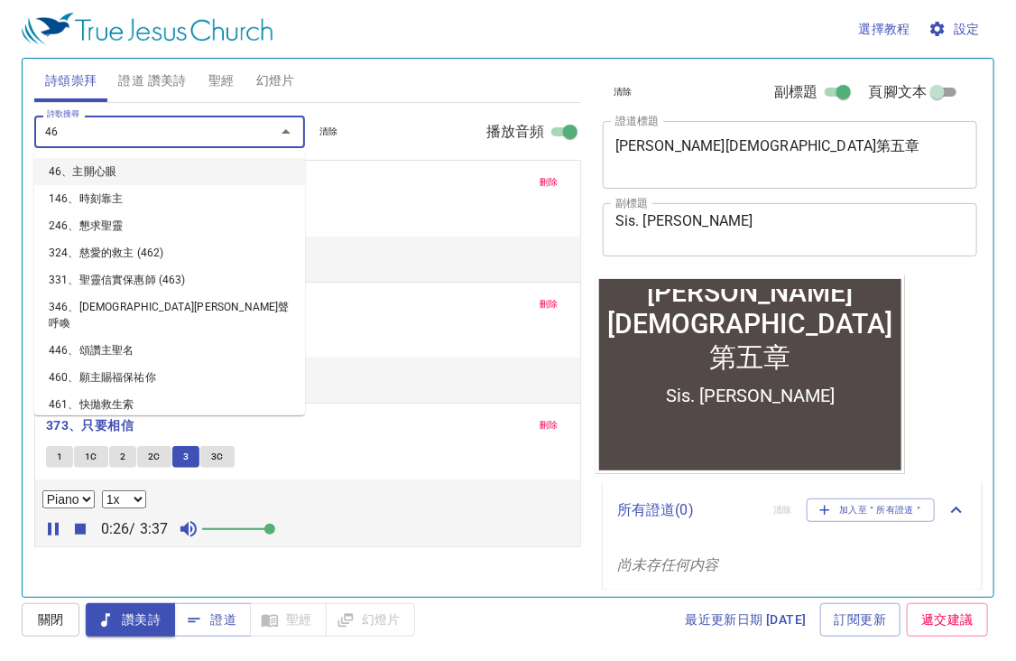
click at [0, 0] on li "46、主開心眼" at bounding box center [0, 0] width 0 height 0
select select "1"
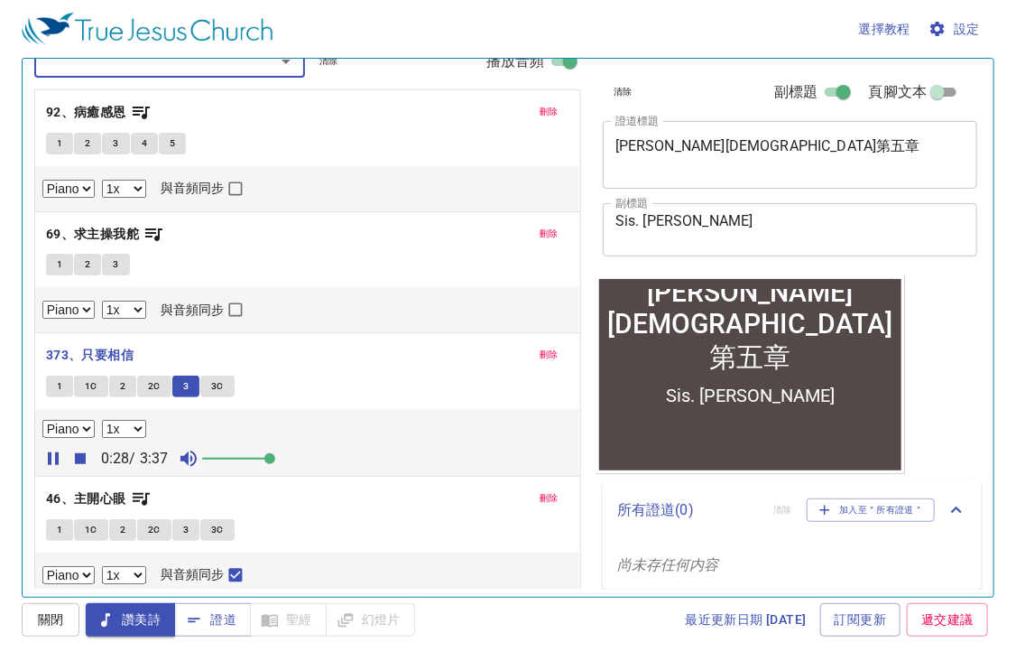
scroll to position [76, 0]
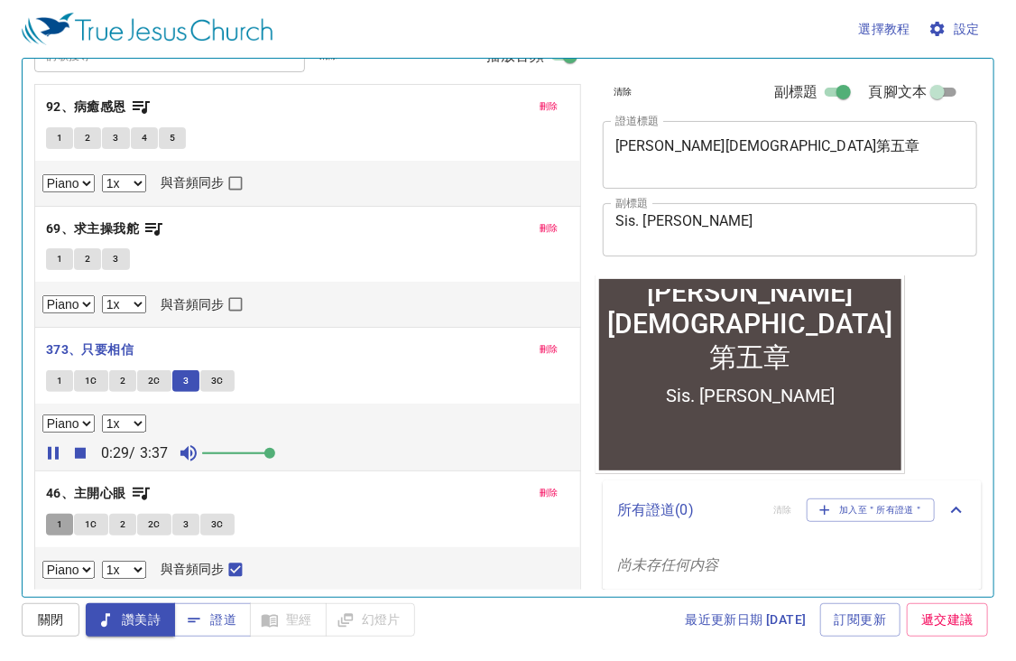
click at [54, 525] on button "1" at bounding box center [59, 524] width 27 height 22
checkbox input "false"
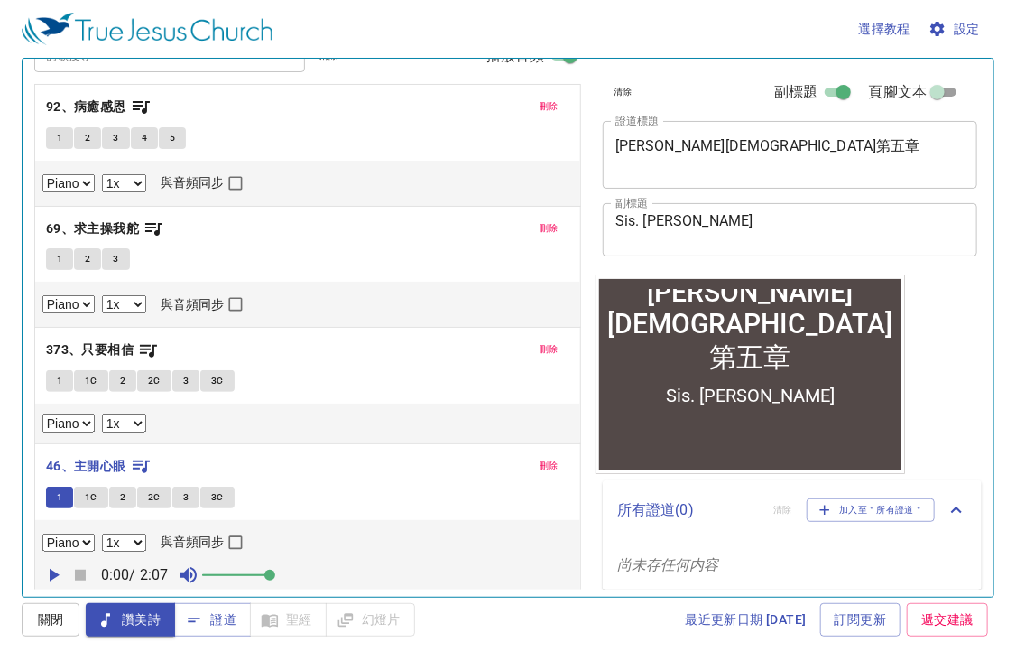
click at [51, 573] on icon "button" at bounding box center [55, 575] width 10 height 13
click at [89, 494] on span "1C" at bounding box center [91, 497] width 13 height 16
click at [124, 494] on span "2" at bounding box center [122, 497] width 5 height 16
click at [163, 494] on button "2C" at bounding box center [154, 497] width 34 height 22
click at [208, 489] on button "3C" at bounding box center [217, 497] width 34 height 22
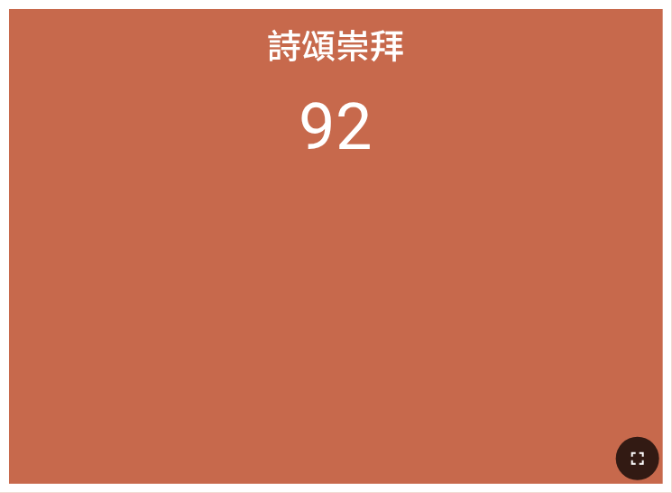
click at [657, 472] on div at bounding box center [336, 459] width 672 height 68
click at [635, 459] on icon "button" at bounding box center [638, 459] width 22 height 22
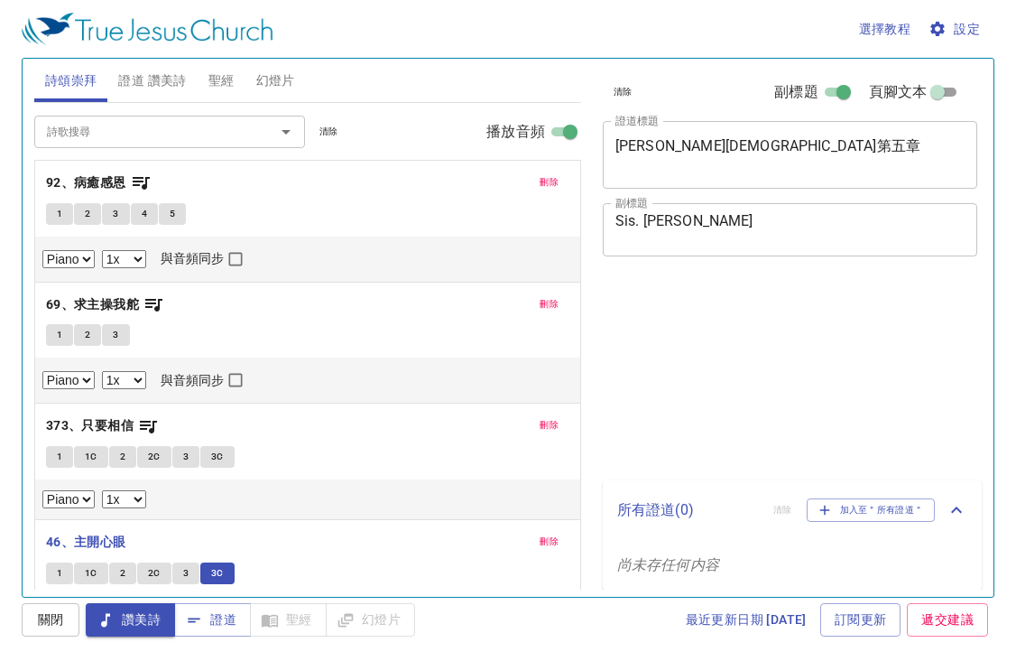
select select "1"
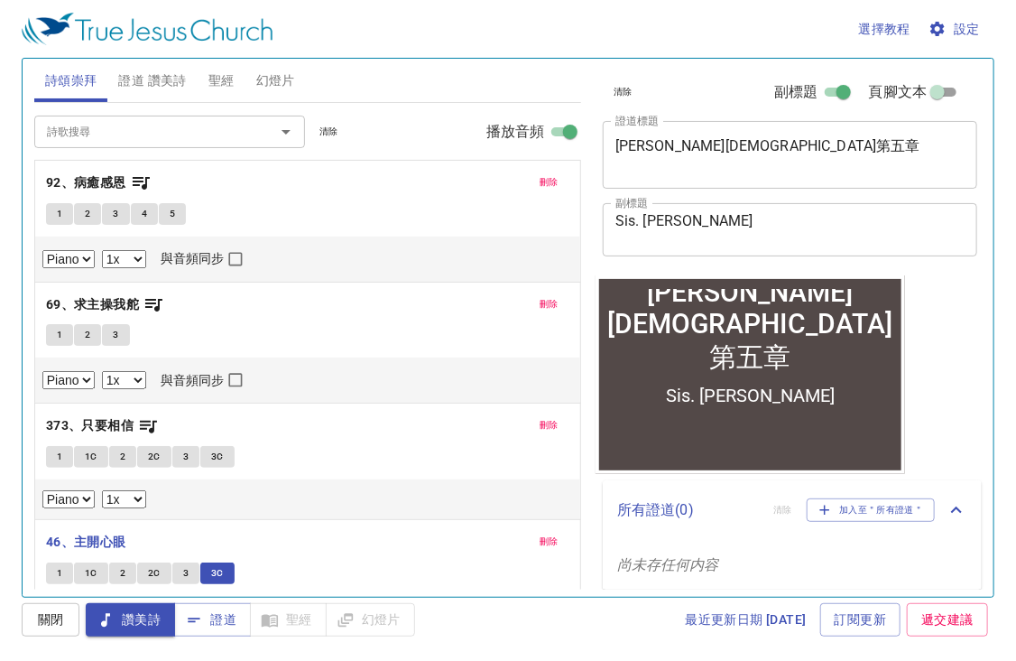
scroll to position [76, 0]
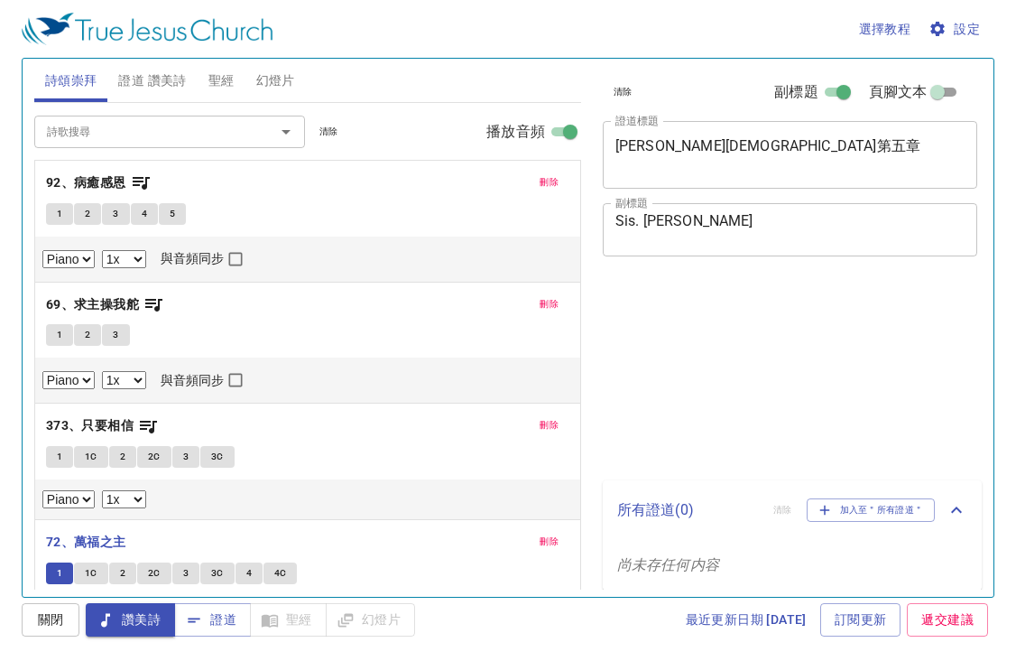
select select "1"
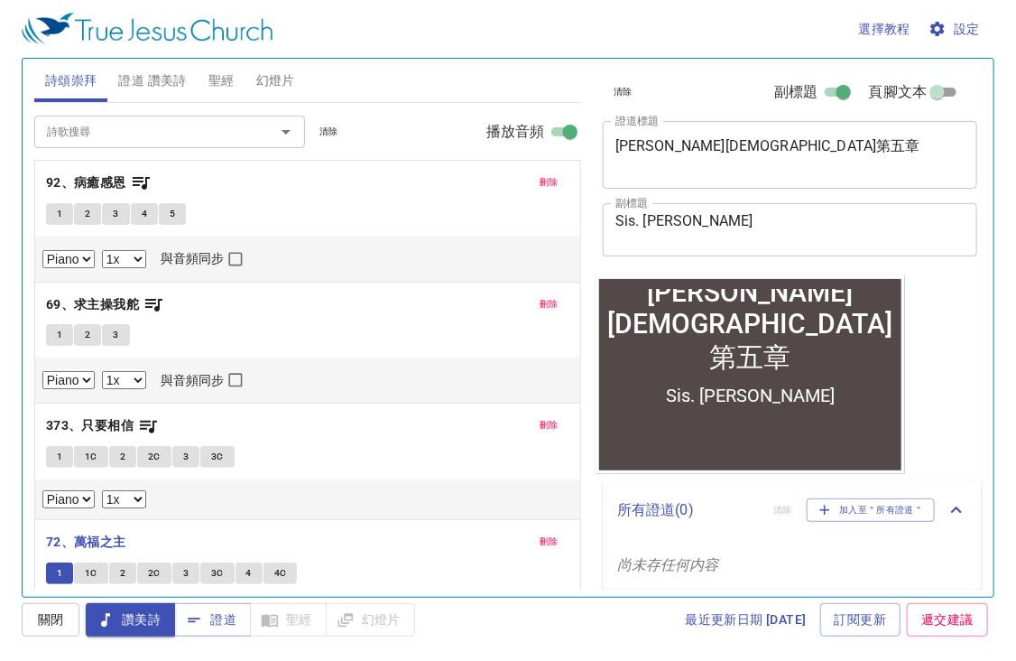
scroll to position [197, 0]
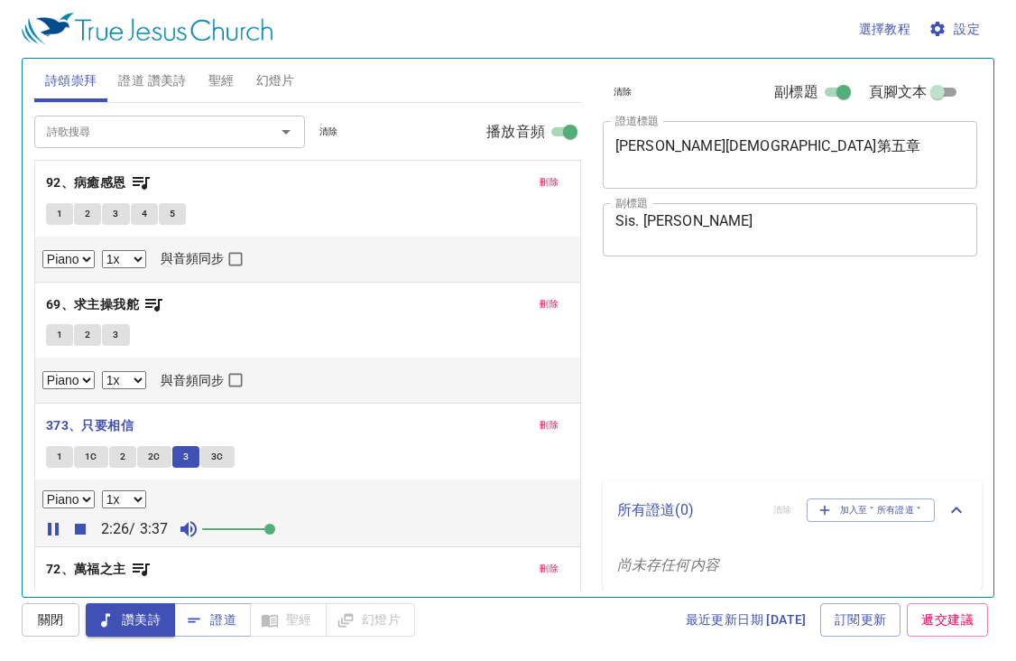
select select "1"
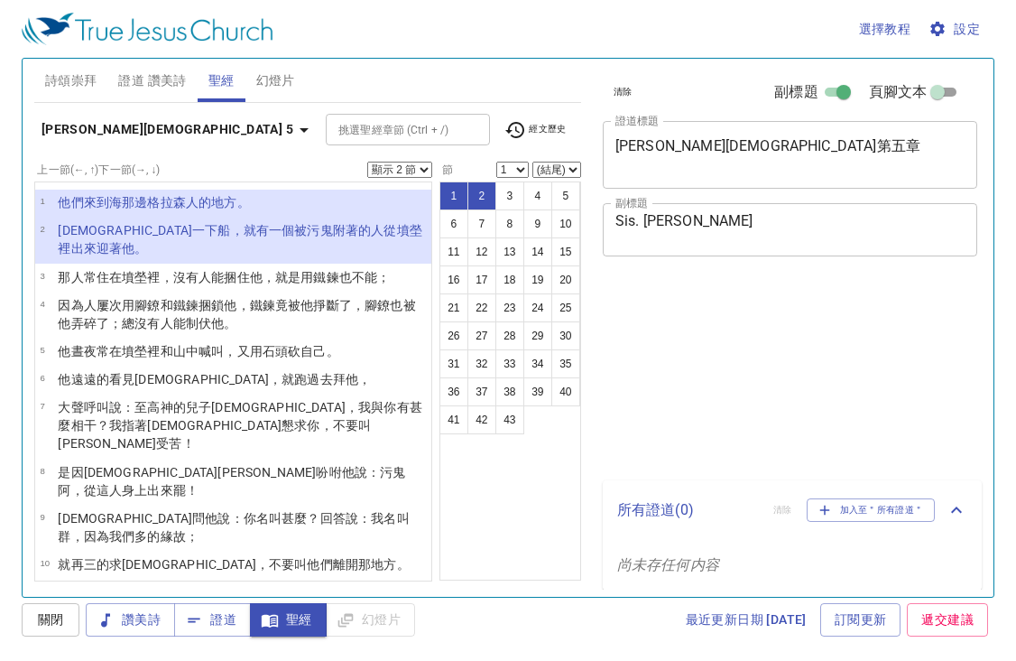
select select "2"
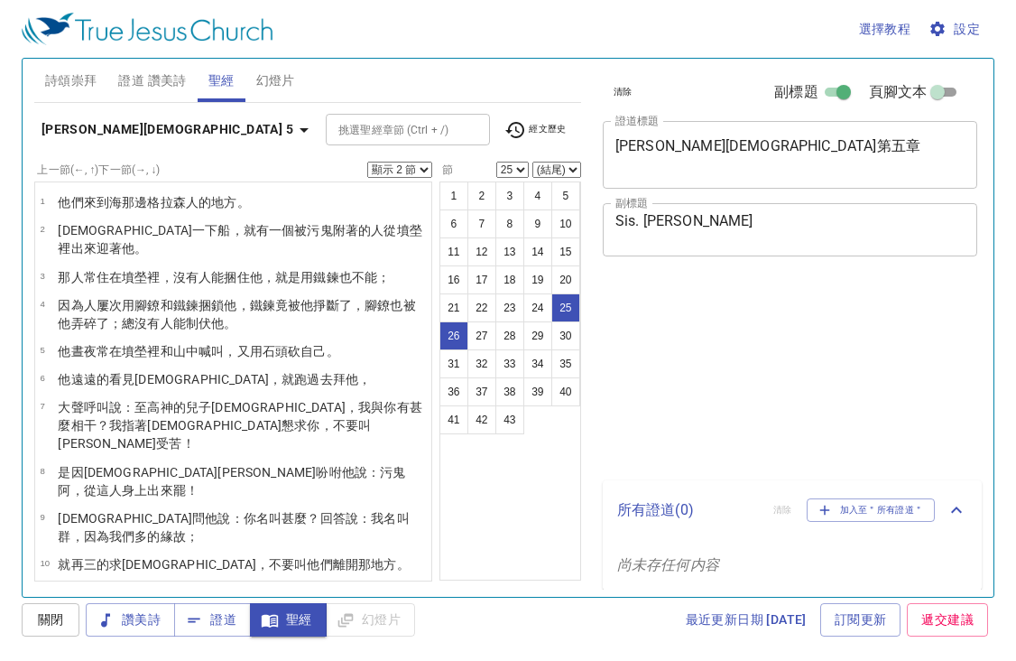
select select "2"
select select "25"
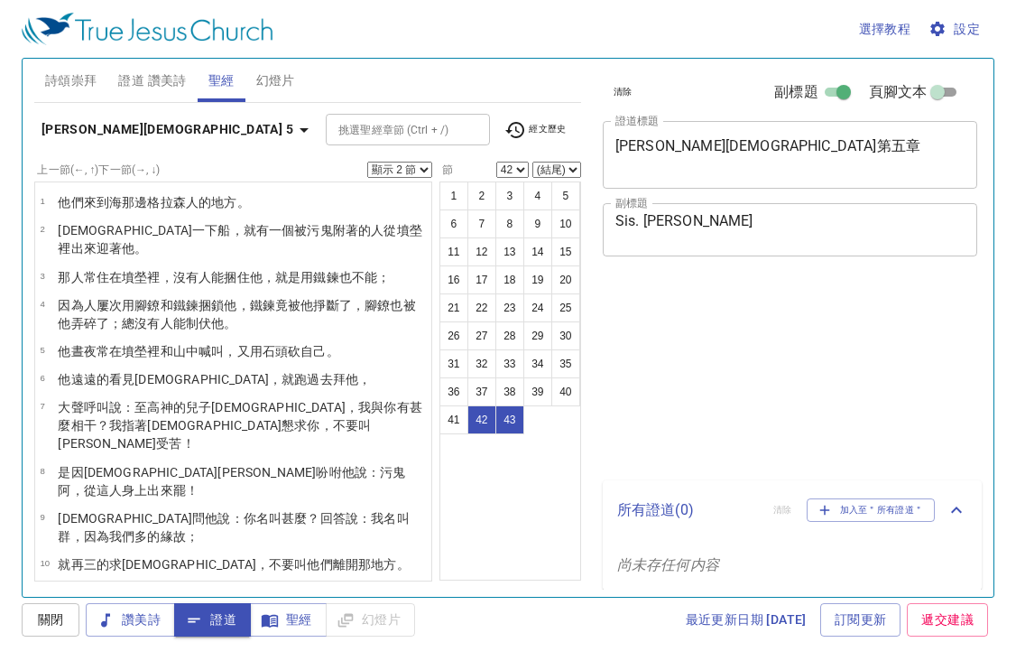
select select "2"
select select "42"
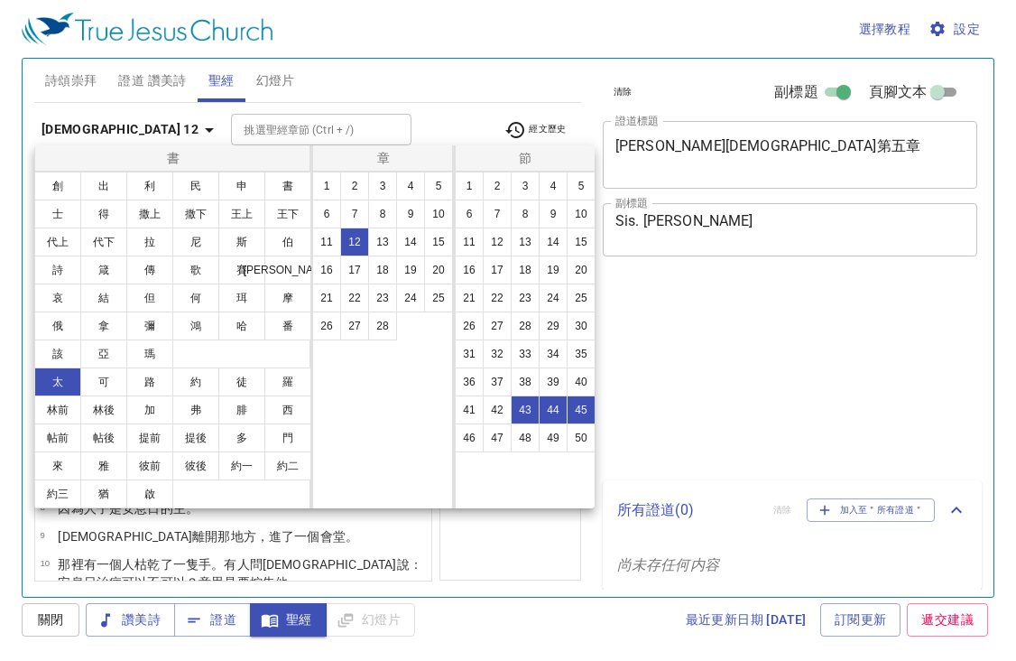
select select "3"
select select "43"
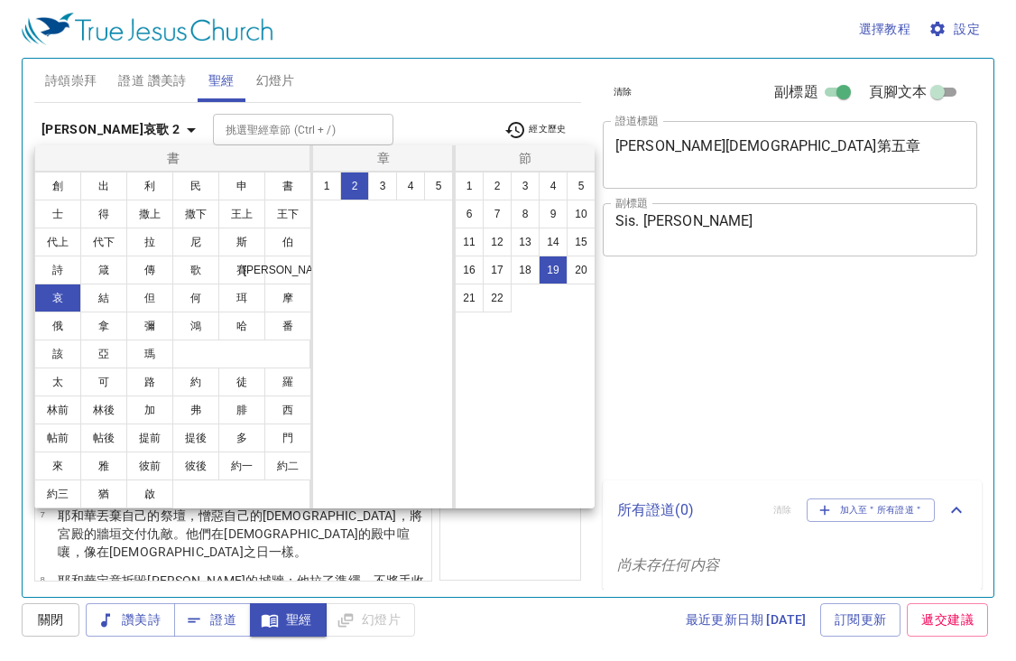
select select "19"
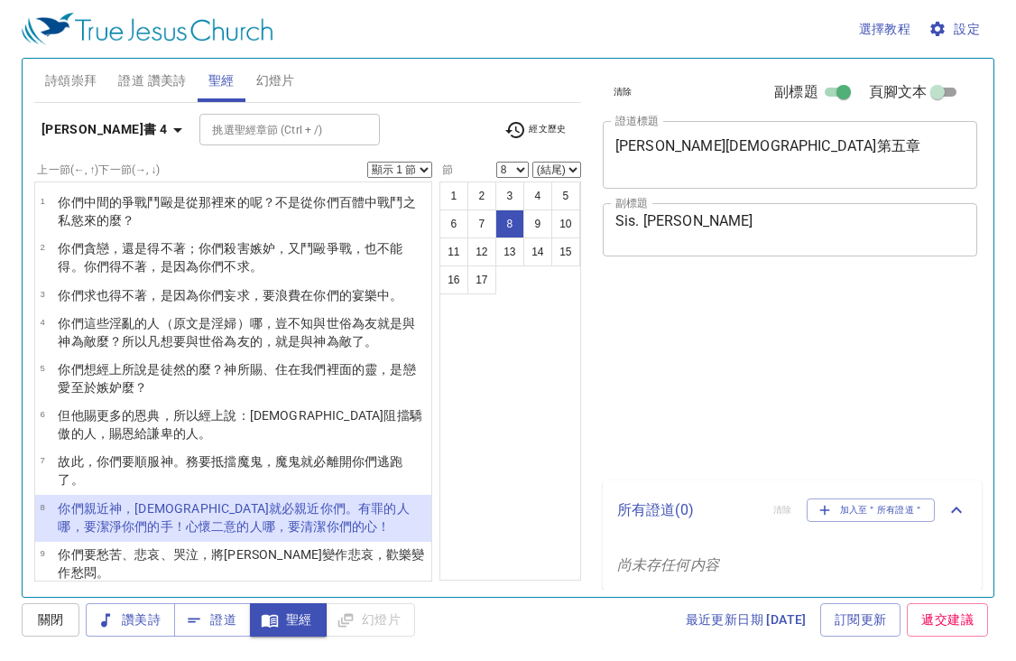
select select "8"
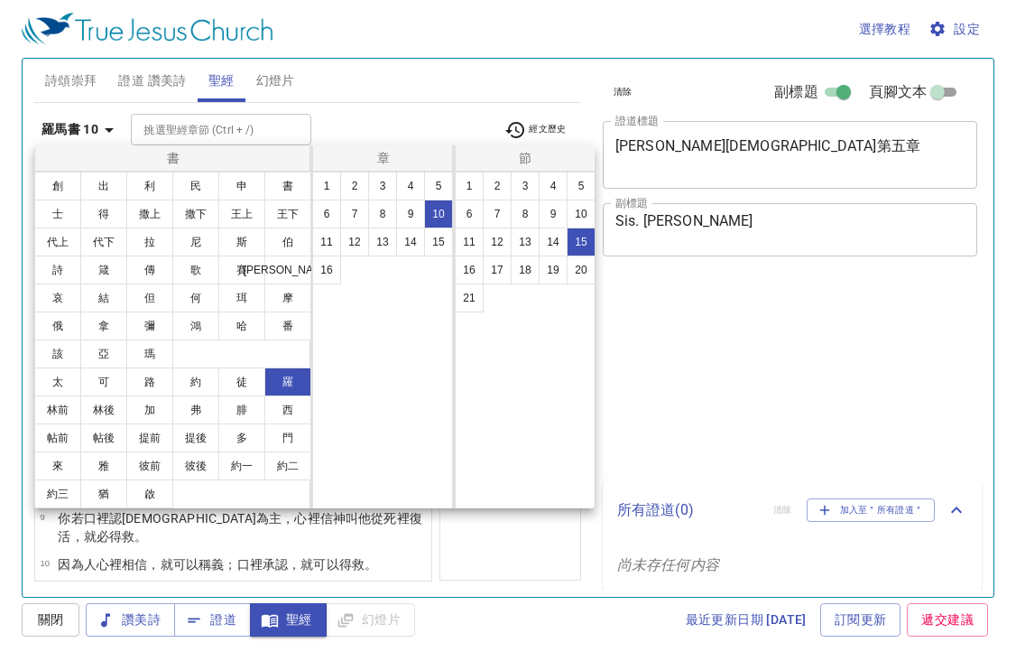
select select "15"
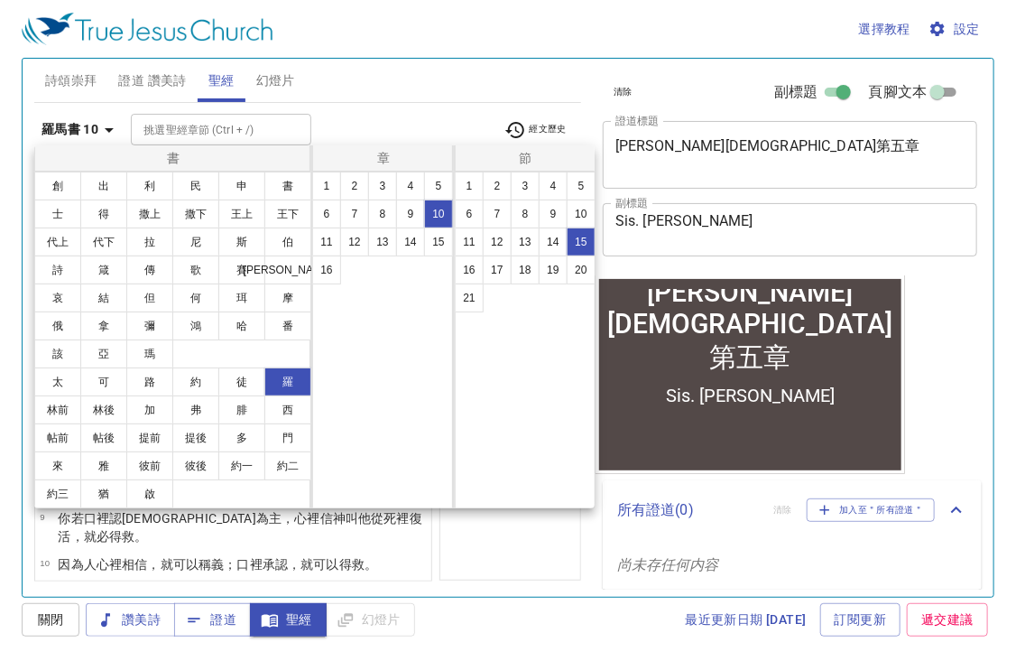
scroll to position [297, 0]
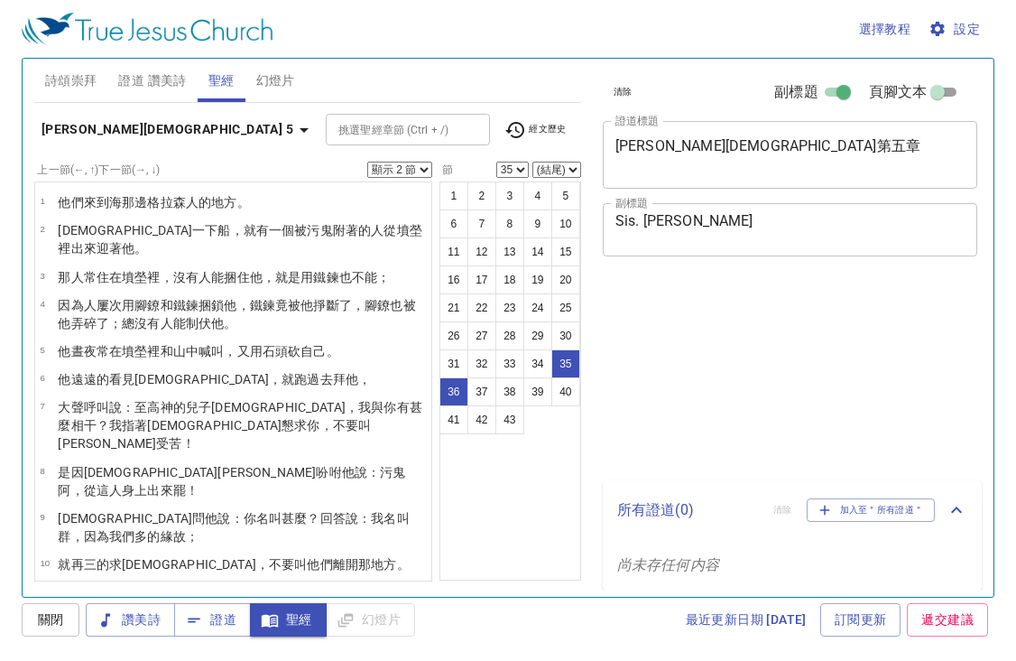
select select "2"
select select "35"
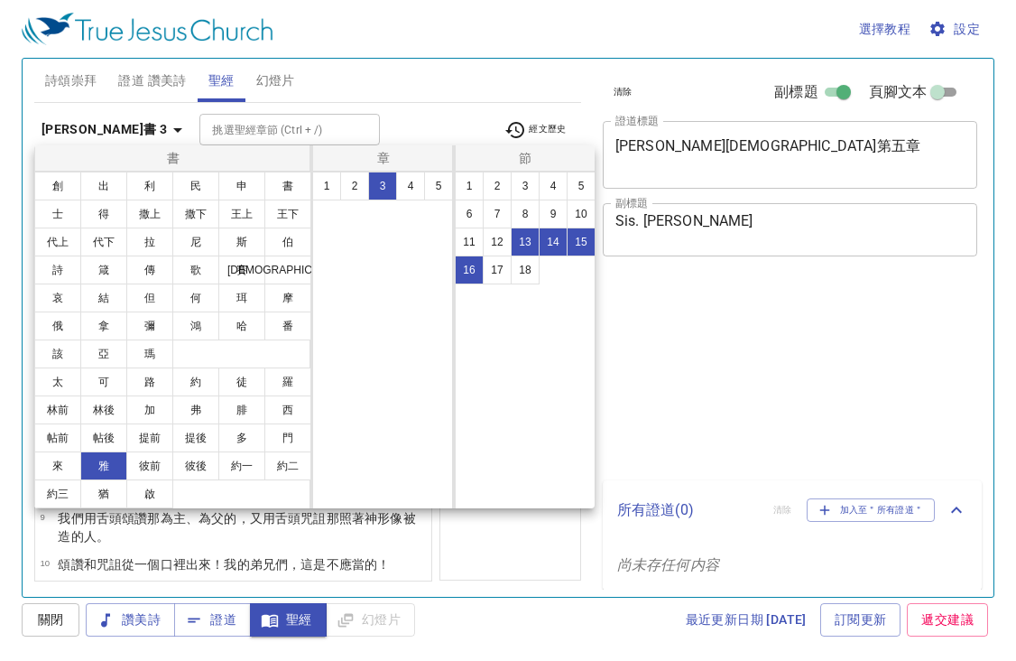
select select "4"
select select "13"
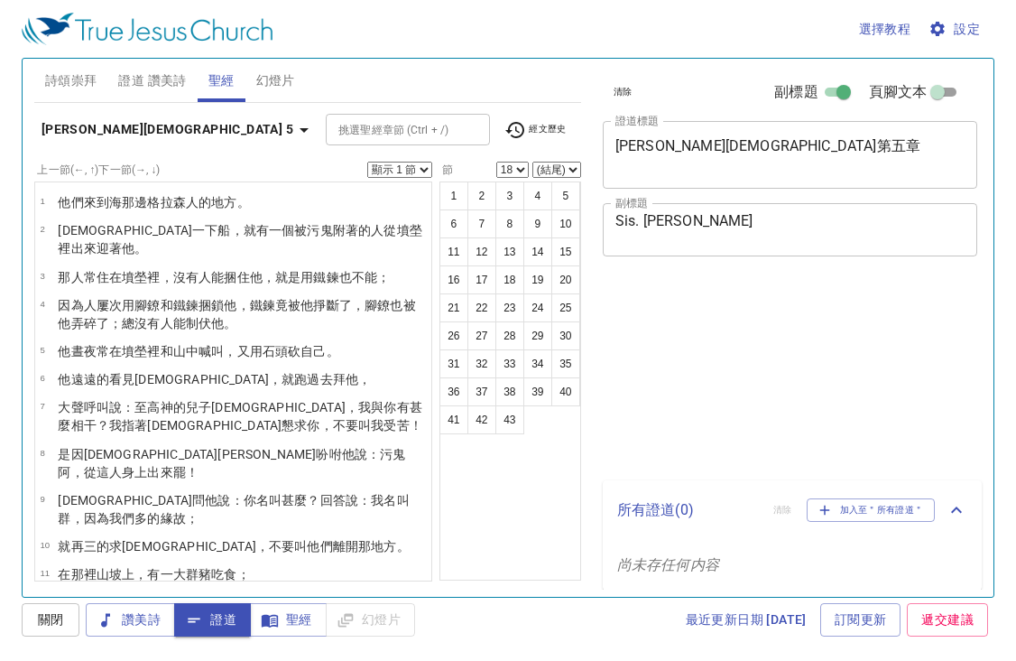
select select "18"
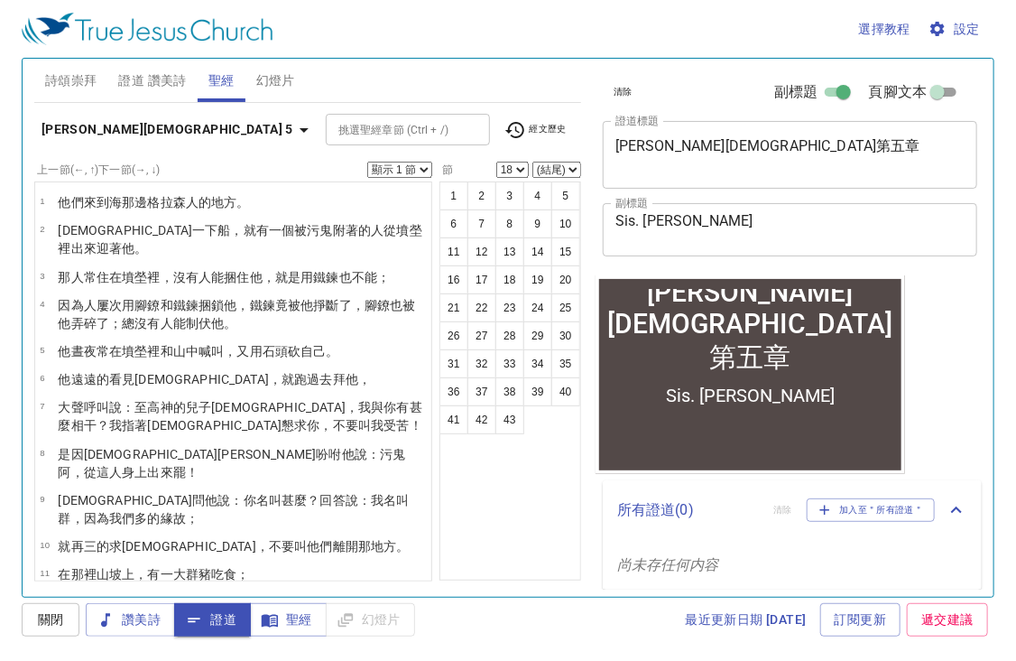
scroll to position [1015, 0]
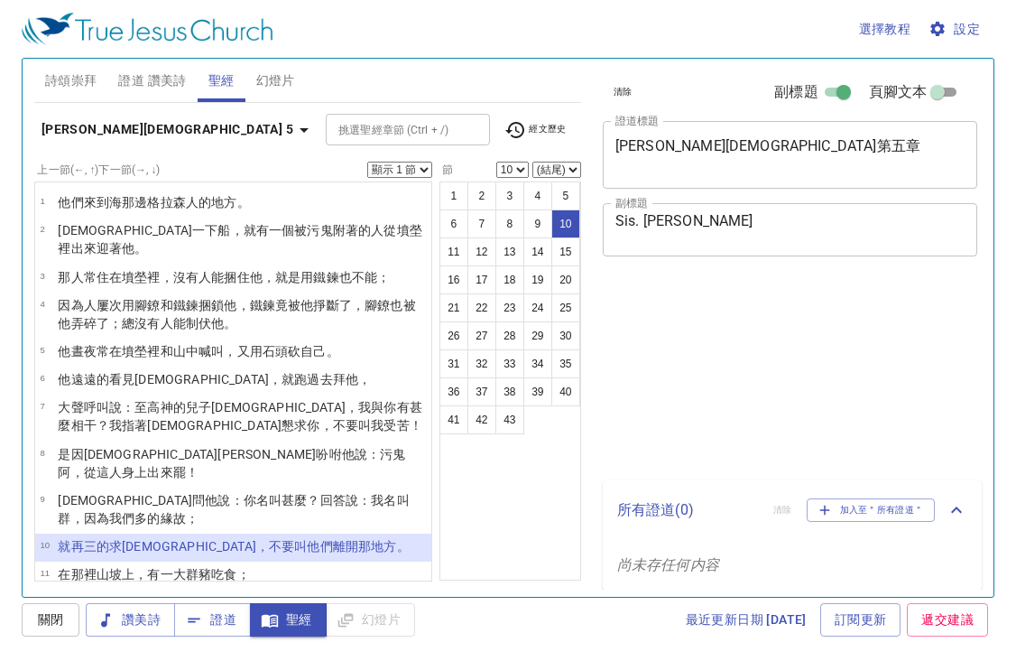
select select "10"
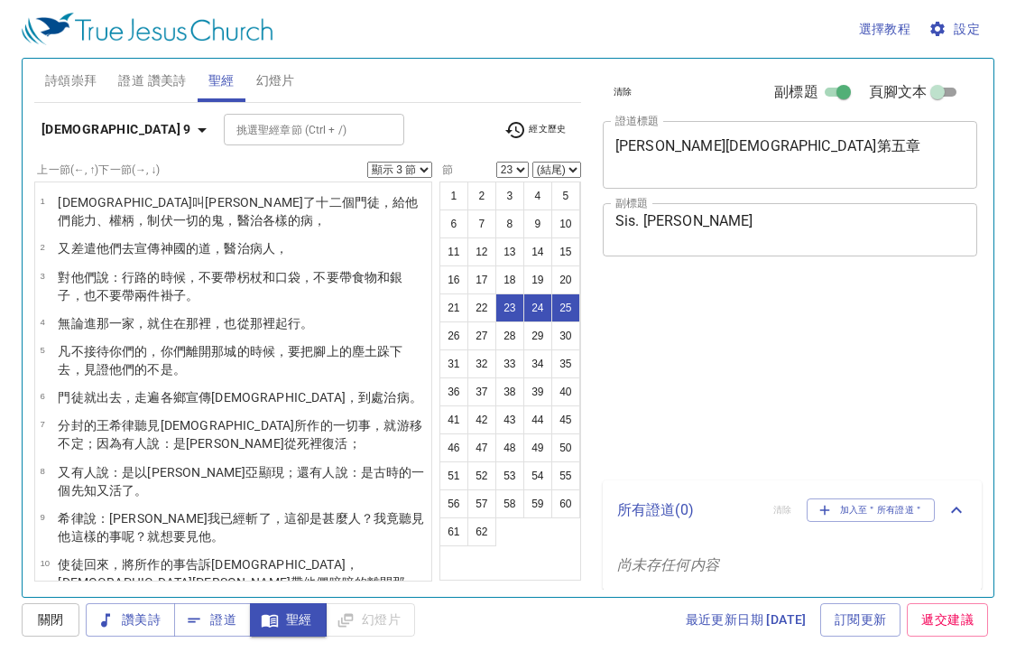
select select "3"
select select "23"
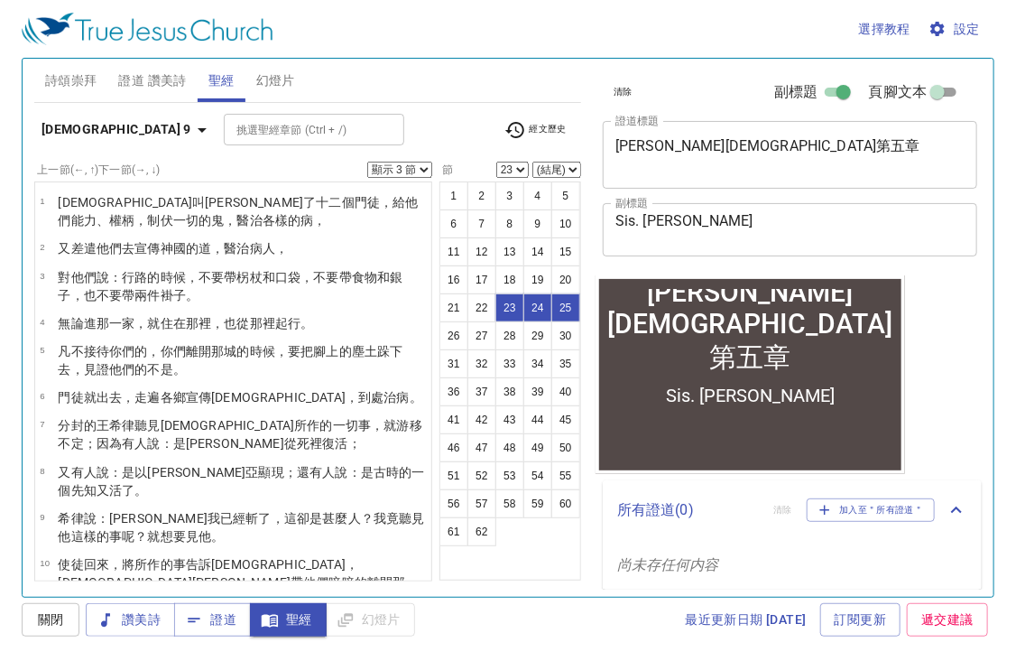
scroll to position [50, 0]
